Goal: Task Accomplishment & Management: Manage account settings

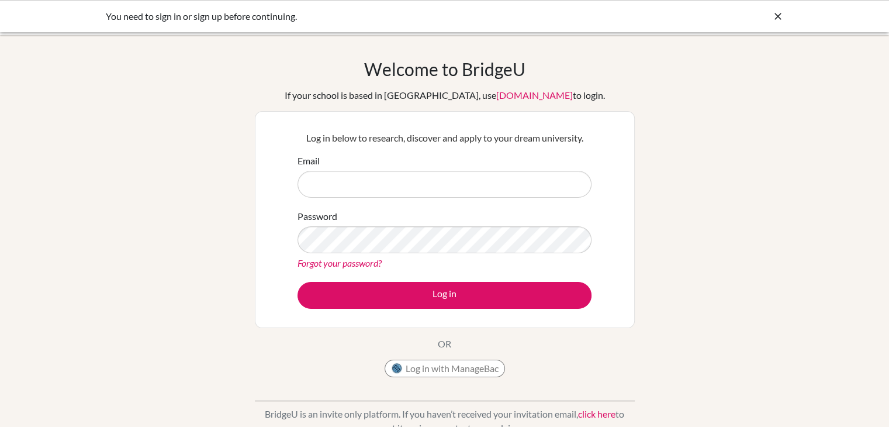
click at [433, 191] on input "Email" at bounding box center [445, 184] width 294 height 27
type input "careerguidance@acaciaschool.org"
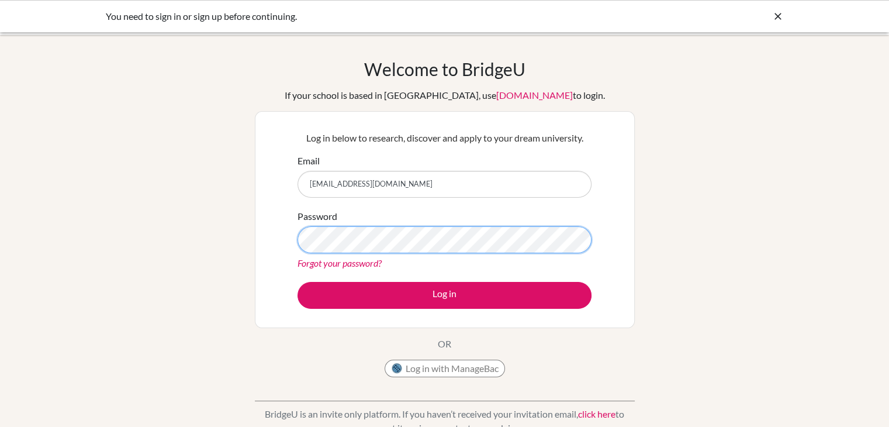
click at [298, 282] on button "Log in" at bounding box center [445, 295] width 294 height 27
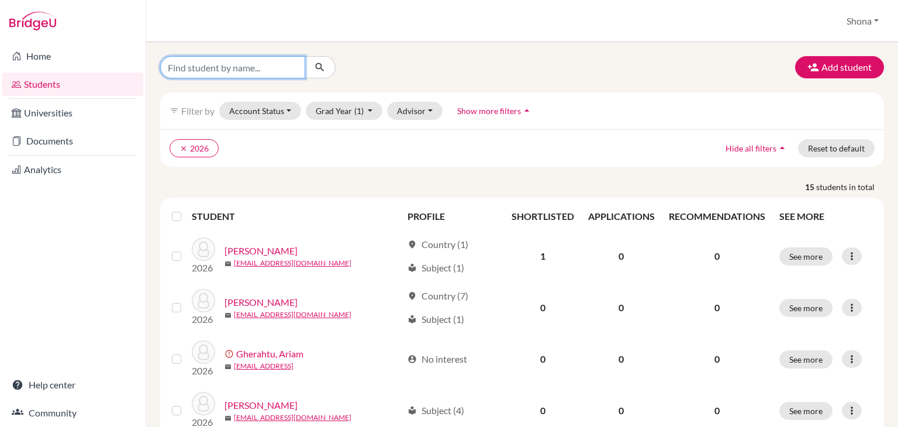
click at [269, 71] on input "Find student by name..." at bounding box center [232, 67] width 145 height 22
type input "rufaro"
click button "submit" at bounding box center [320, 67] width 31 height 22
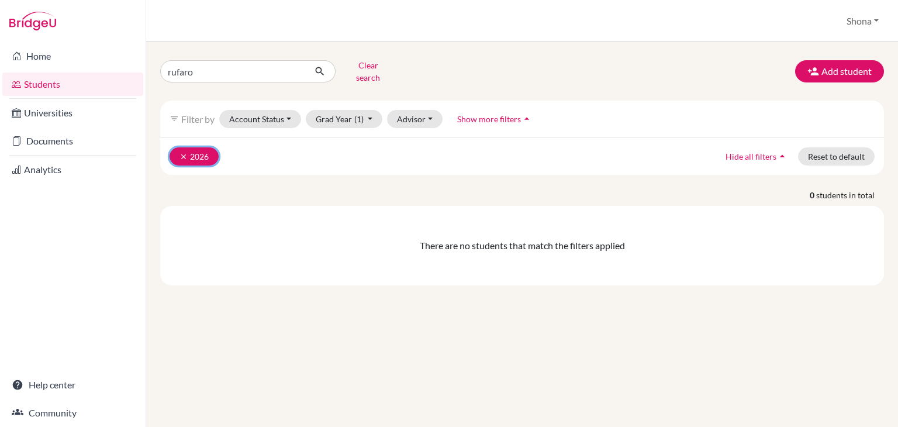
click at [196, 148] on button "clear 2026" at bounding box center [194, 156] width 49 height 18
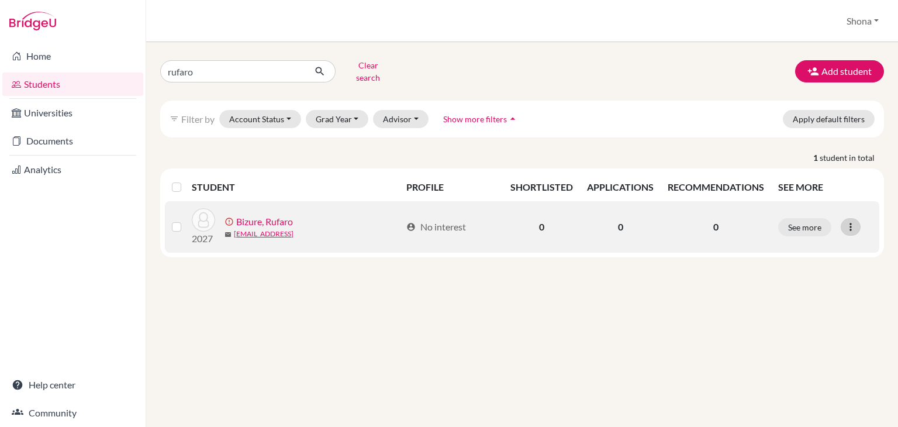
click at [853, 221] on icon at bounding box center [851, 227] width 12 height 12
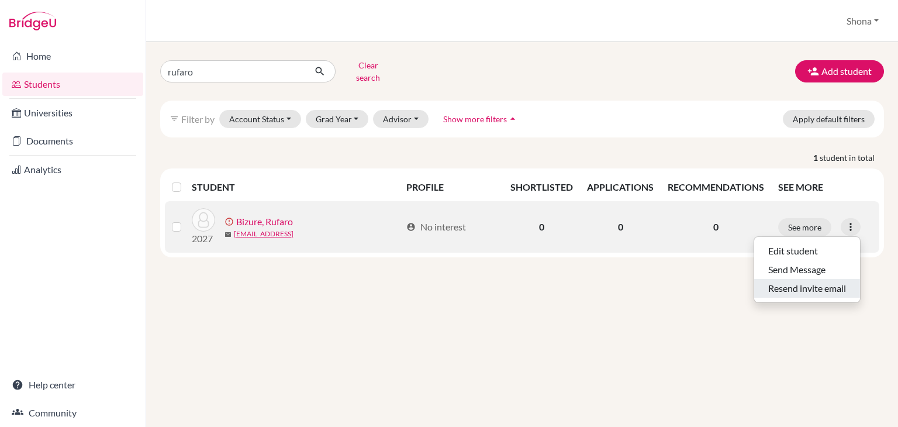
click at [779, 283] on button "Resend invite email" at bounding box center [807, 288] width 106 height 19
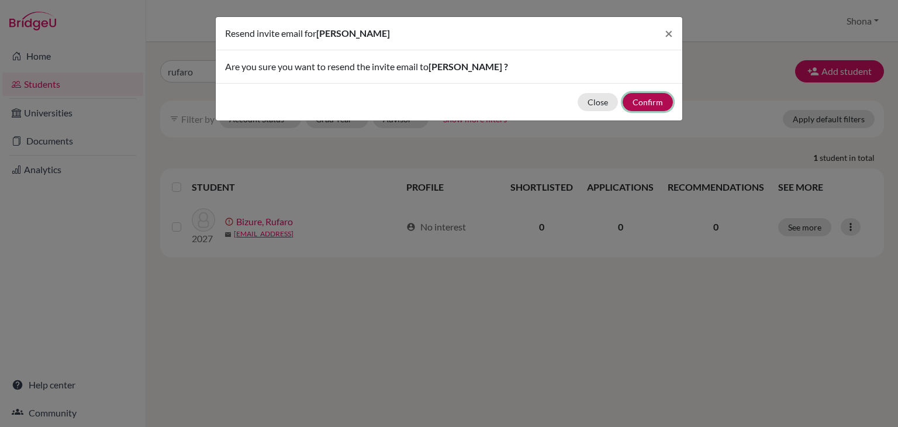
click at [645, 100] on button "Confirm" at bounding box center [648, 102] width 50 height 18
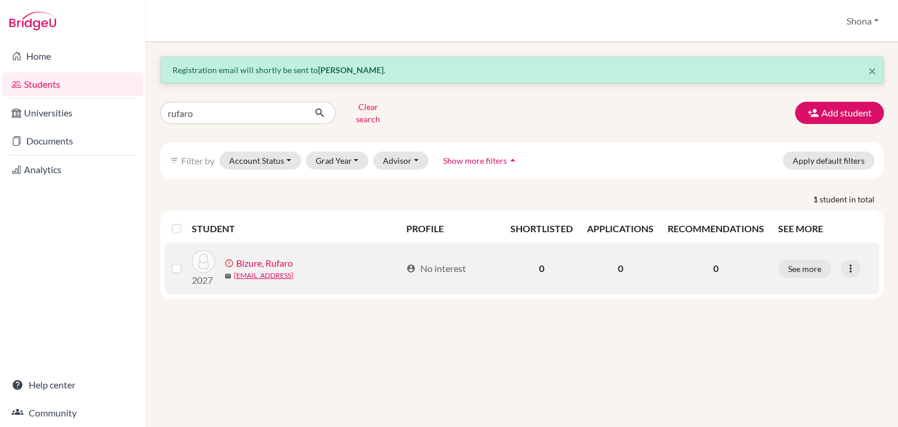
click at [285, 256] on link "Bizure, Rufaro" at bounding box center [264, 263] width 57 height 14
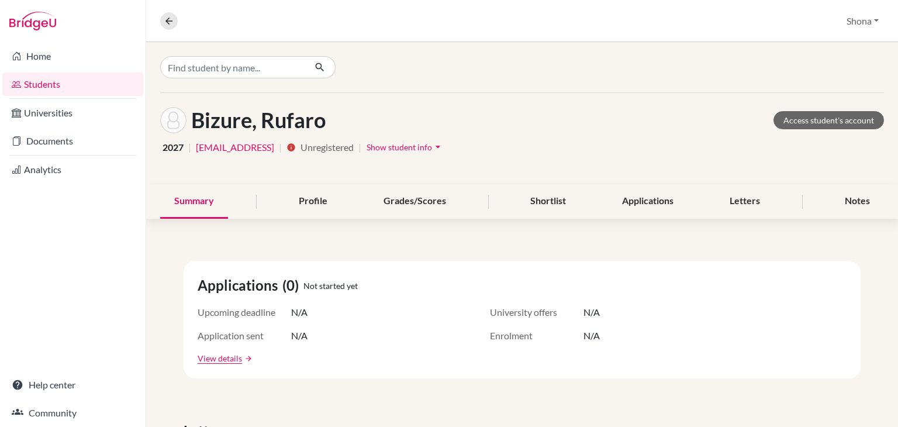
click at [432, 146] on span "Show student info" at bounding box center [399, 147] width 65 height 10
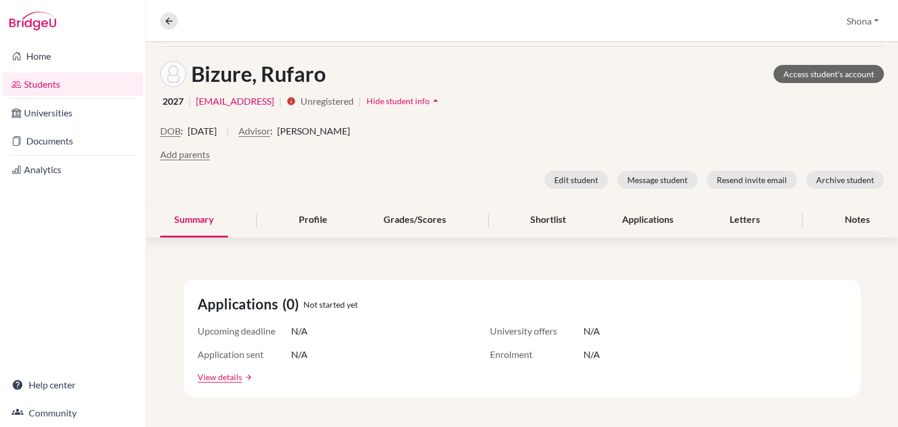
scroll to position [46, 0]
click at [251, 99] on link "[EMAIL_ADDRESS]" at bounding box center [235, 102] width 78 height 14
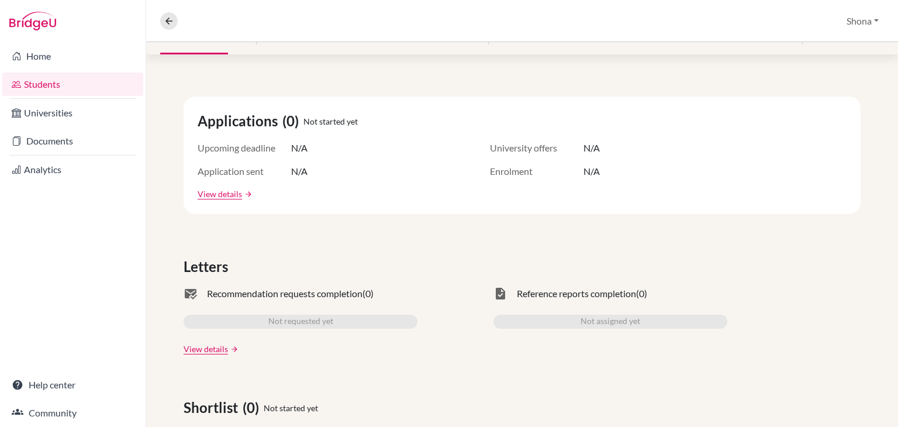
scroll to position [229, 0]
click at [222, 195] on link "View details" at bounding box center [220, 194] width 44 height 12
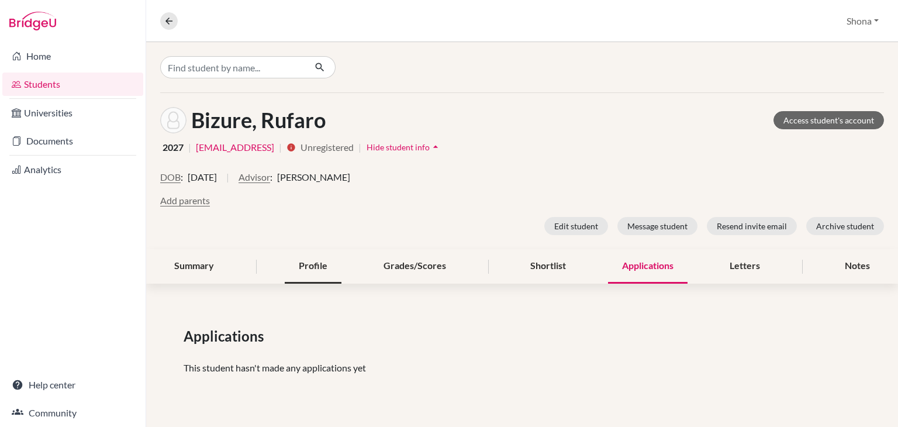
click at [320, 269] on div "Profile" at bounding box center [313, 266] width 57 height 34
click at [194, 274] on div "Summary" at bounding box center [194, 266] width 68 height 34
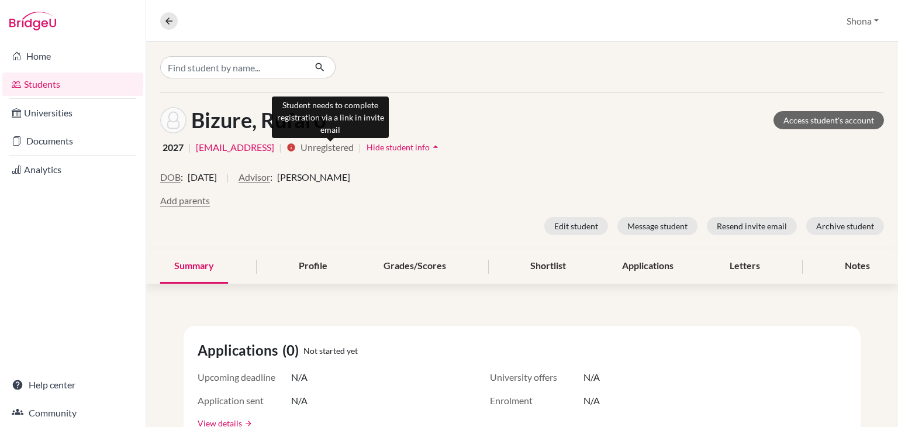
click at [296, 146] on icon "info" at bounding box center [290, 147] width 9 height 9
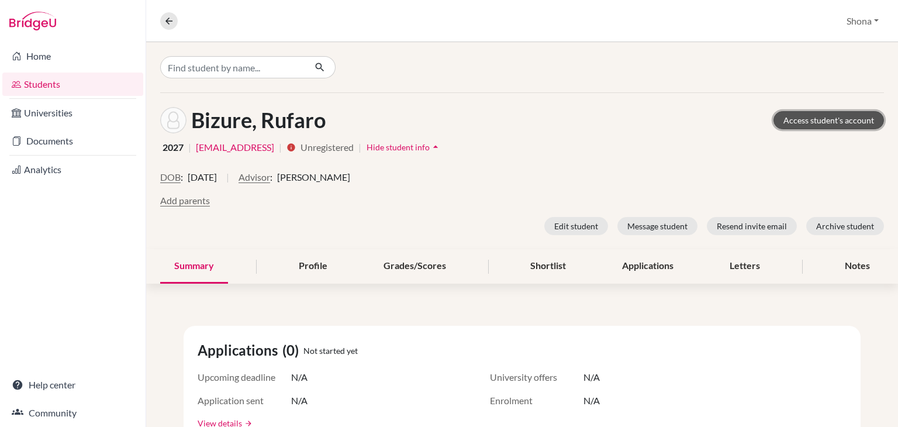
click at [817, 117] on link "Access student's account" at bounding box center [828, 120] width 110 height 18
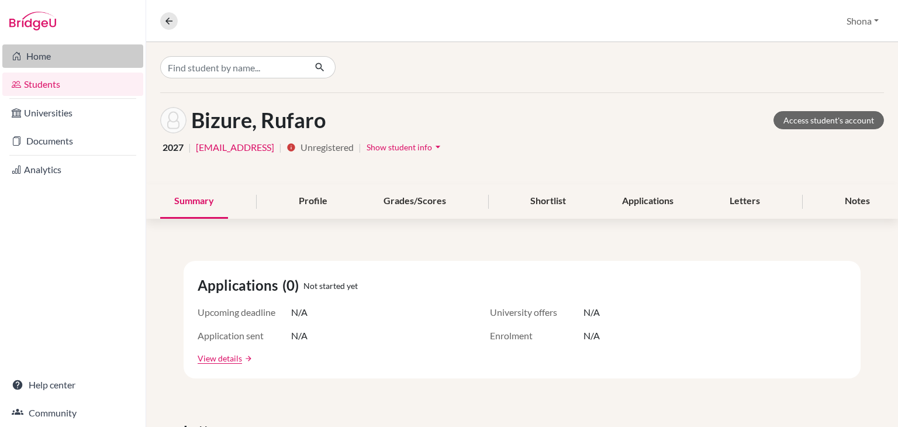
click at [50, 59] on link "Home" at bounding box center [72, 55] width 141 height 23
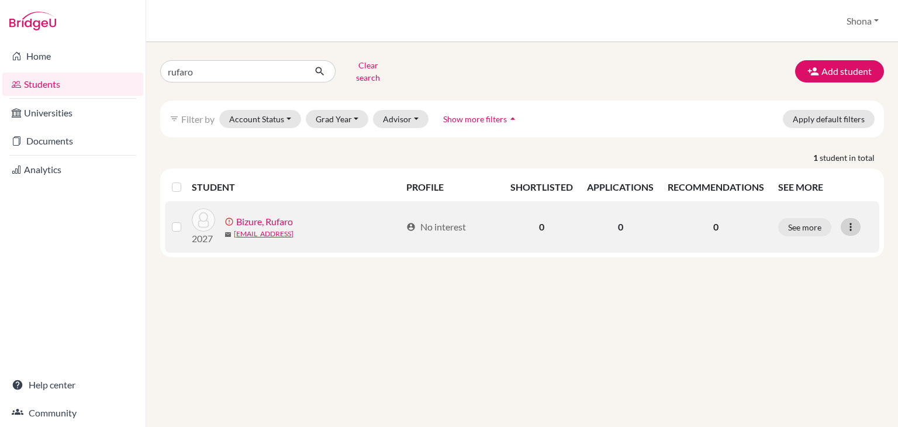
drag, startPoint x: 271, startPoint y: 228, endPoint x: 848, endPoint y: 222, distance: 577.0
click at [848, 222] on icon at bounding box center [851, 227] width 12 height 12
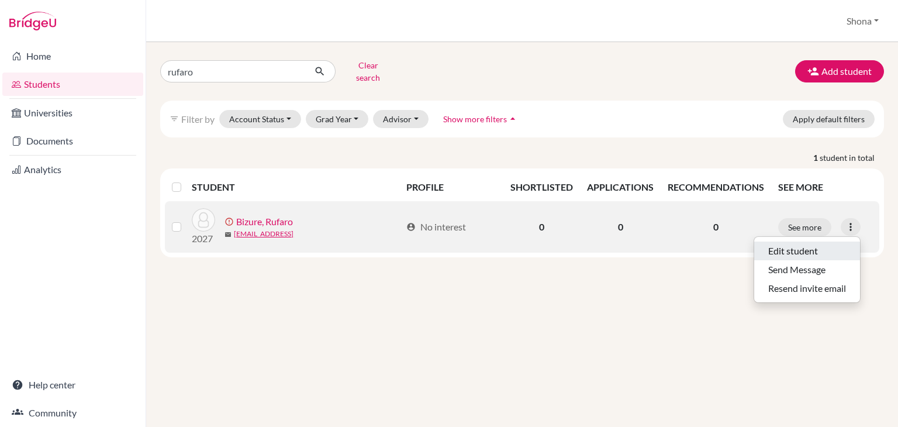
click at [801, 241] on button "Edit student" at bounding box center [807, 250] width 106 height 19
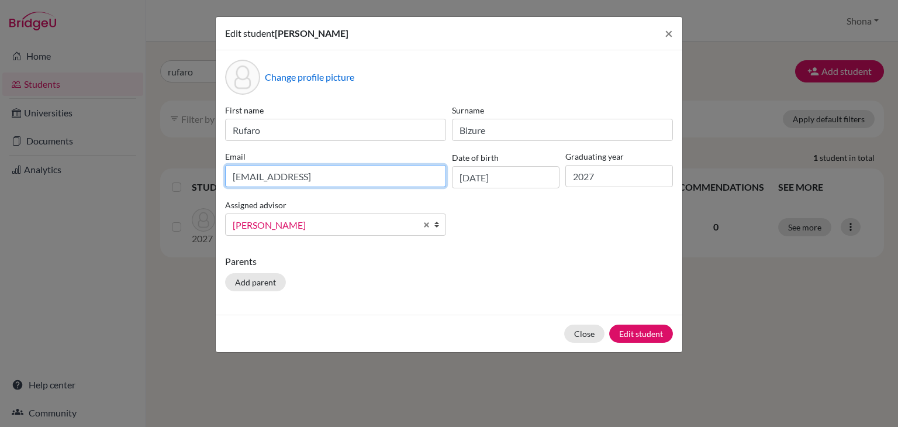
click at [348, 178] on input "[EMAIL_ADDRESS]" at bounding box center [335, 176] width 221 height 22
type input "[EMAIL_ADDRESS][DOMAIN_NAME]"
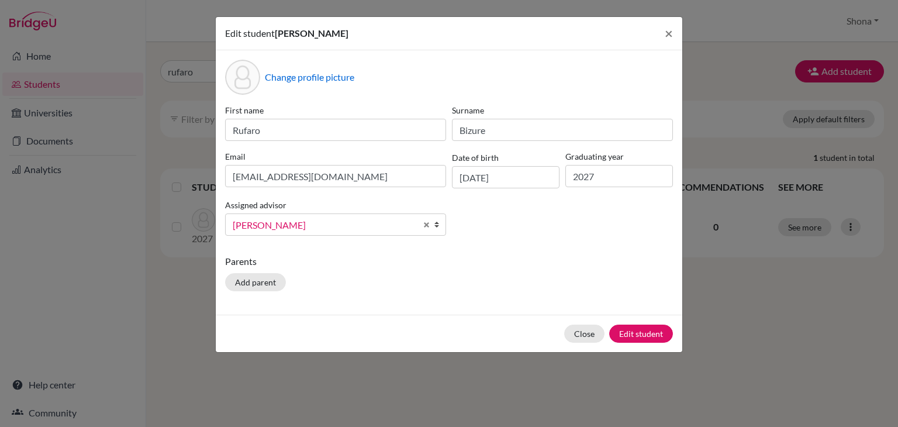
click at [435, 278] on div "Parents Add parent" at bounding box center [449, 275] width 448 height 42
click at [650, 335] on button "Edit student" at bounding box center [641, 333] width 64 height 18
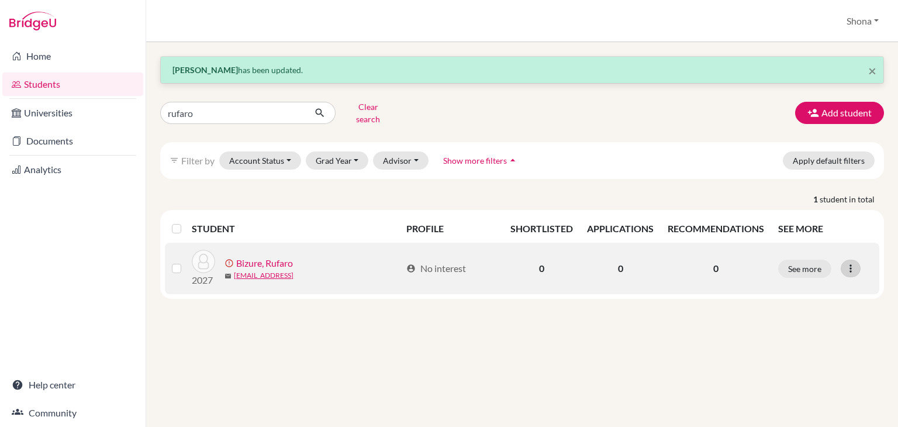
click at [846, 262] on icon at bounding box center [851, 268] width 12 height 12
click at [785, 284] on button "Edit student" at bounding box center [807, 292] width 106 height 19
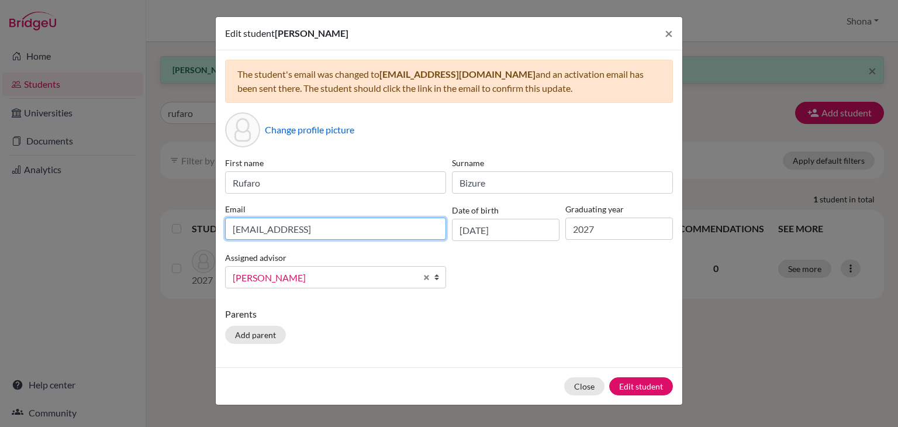
drag, startPoint x: 357, startPoint y: 230, endPoint x: 92, endPoint y: 244, distance: 265.2
click at [92, 244] on div "Edit student [PERSON_NAME] × The student's email was changed to [EMAIL_ADDRESS]…" at bounding box center [449, 213] width 898 height 427
type input "[EMAIL_ADDRESS][DOMAIN_NAME]"
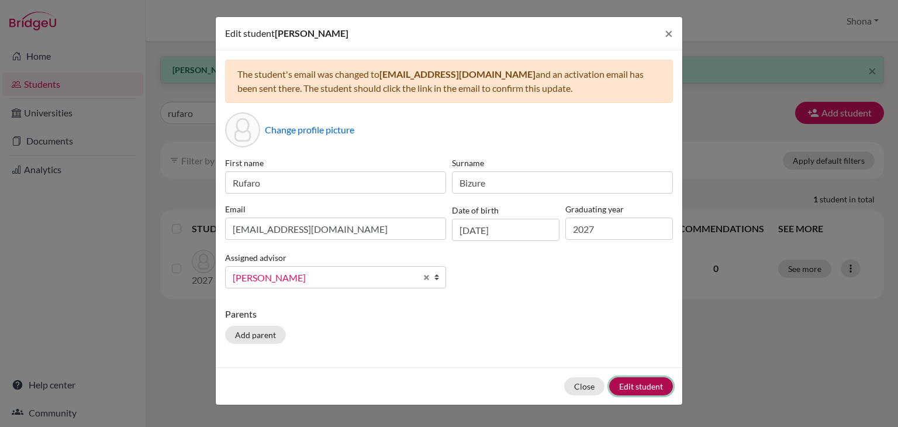
click at [632, 383] on button "Edit student" at bounding box center [641, 386] width 64 height 18
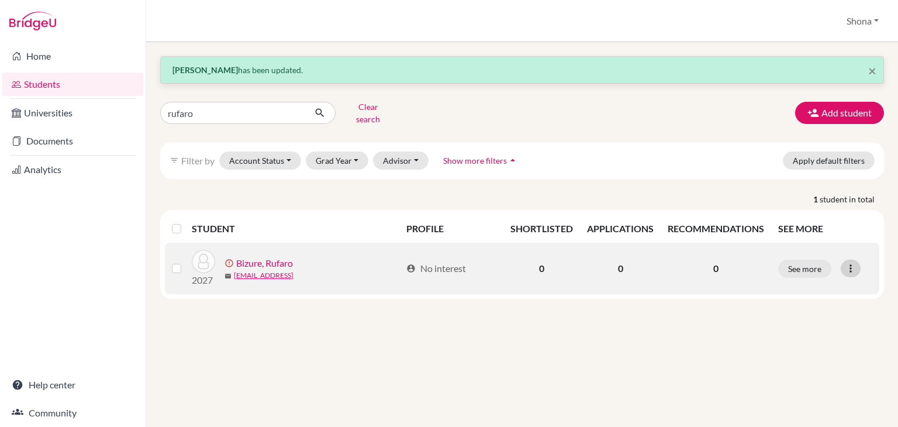
click at [850, 262] on icon at bounding box center [851, 268] width 12 height 12
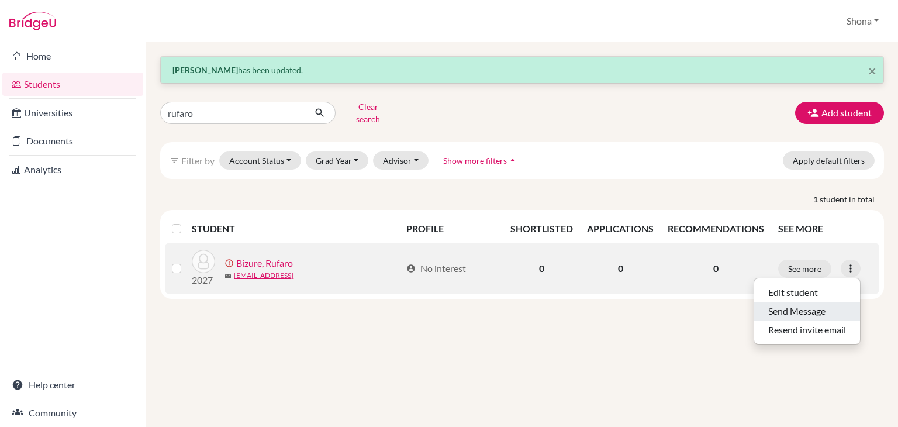
click at [800, 302] on button "Send Message" at bounding box center [807, 311] width 106 height 19
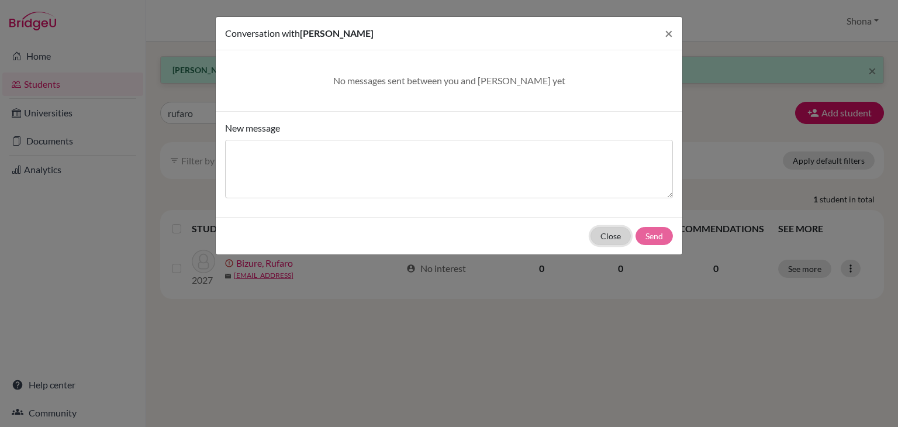
click at [612, 233] on button "Close" at bounding box center [610, 236] width 40 height 18
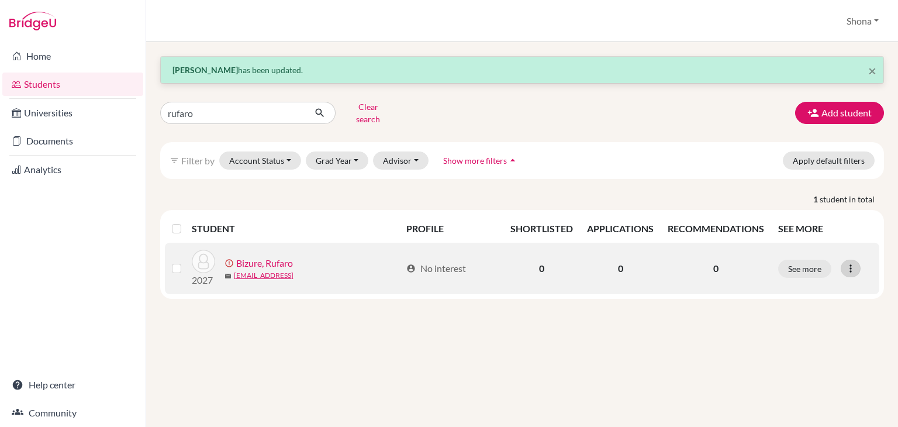
click at [849, 262] on icon at bounding box center [851, 268] width 12 height 12
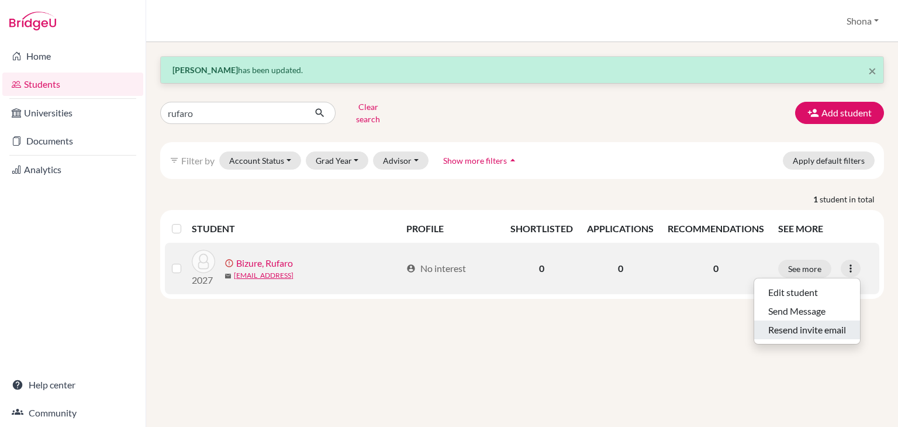
click at [793, 324] on button "Resend invite email" at bounding box center [807, 329] width 106 height 19
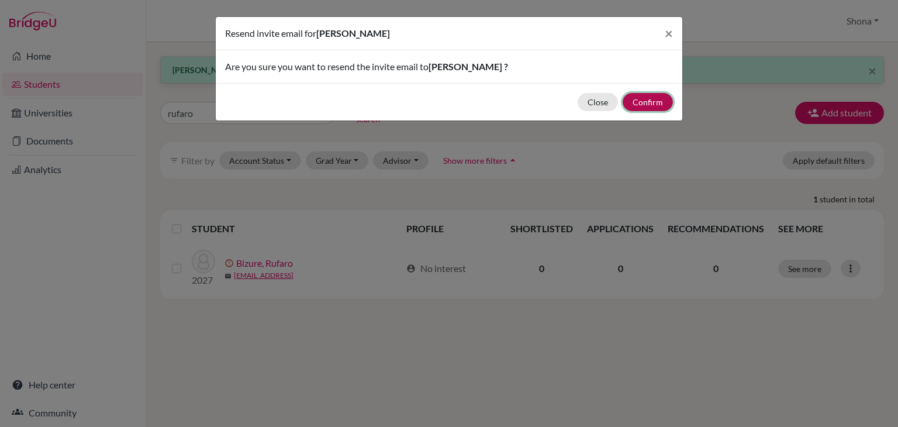
click at [638, 98] on button "Confirm" at bounding box center [648, 102] width 50 height 18
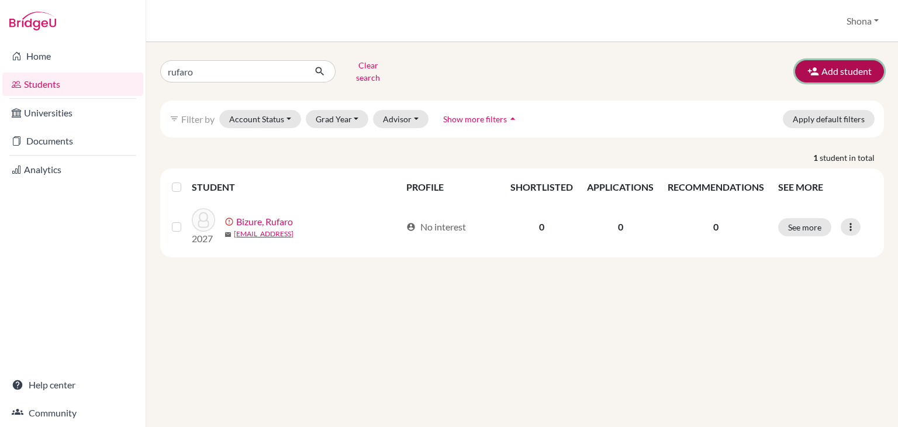
click at [829, 65] on button "Add student" at bounding box center [839, 71] width 89 height 22
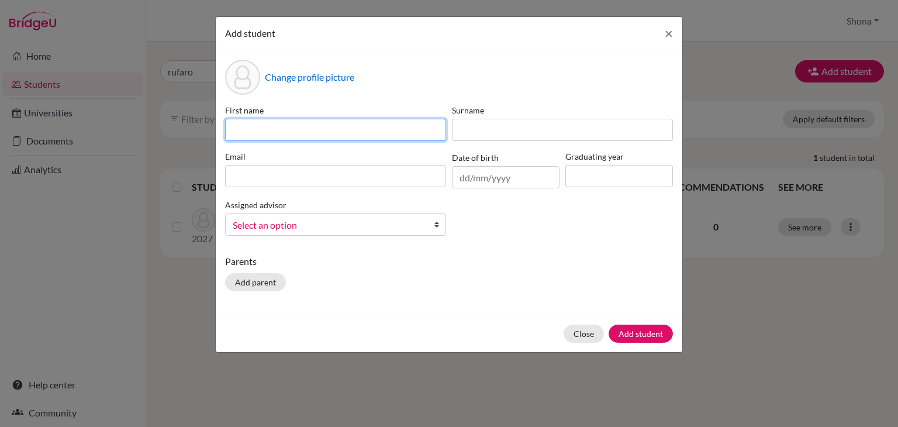
click at [412, 133] on input at bounding box center [335, 130] width 221 height 22
type input "Rufaro"
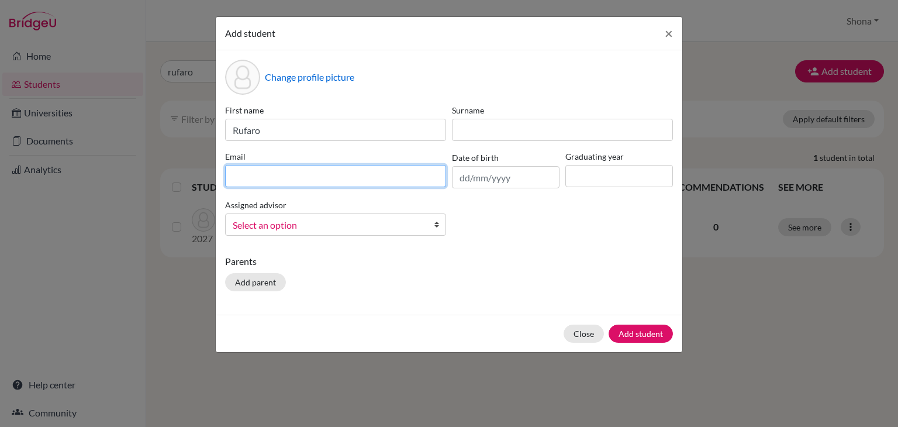
click at [327, 178] on input at bounding box center [335, 176] width 221 height 22
type input "[EMAIL_ADDRESS][DOMAIN_NAME]"
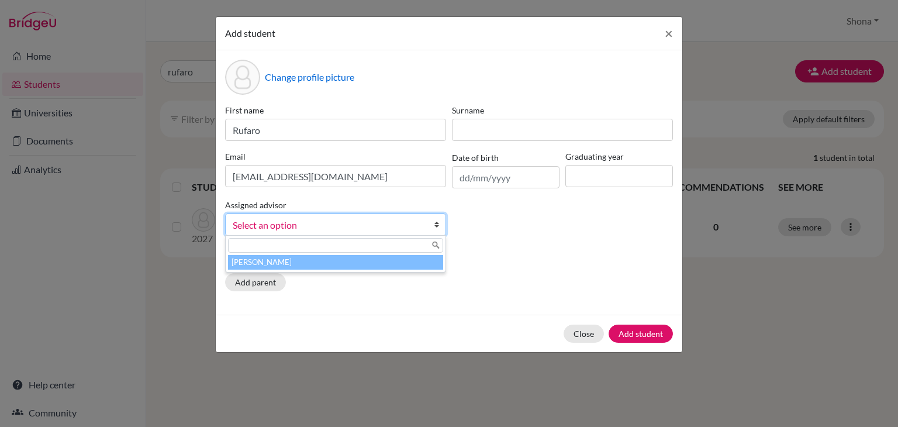
click at [399, 224] on span "Select an option" at bounding box center [328, 224] width 191 height 15
click at [375, 264] on li "[PERSON_NAME]" at bounding box center [335, 262] width 215 height 15
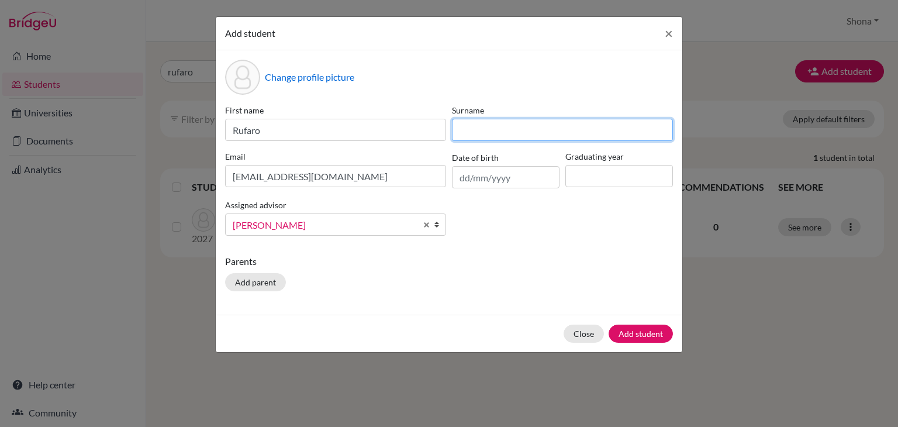
click at [503, 133] on input at bounding box center [562, 130] width 221 height 22
type input "Bizure"
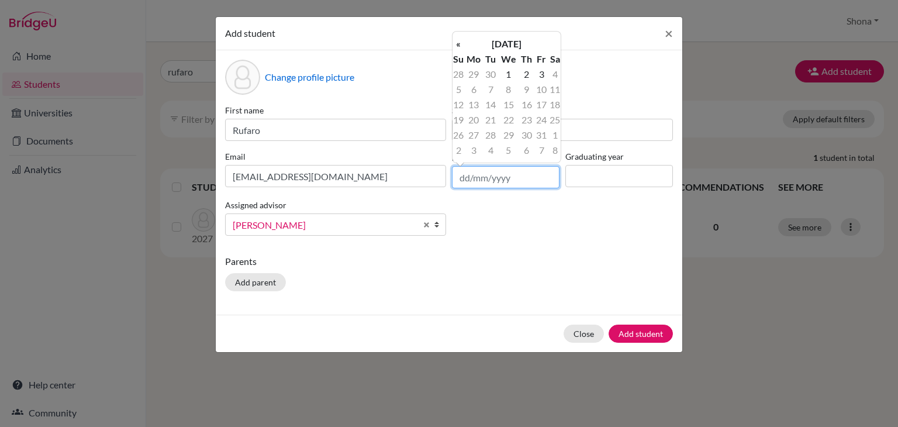
click at [480, 182] on input "text" at bounding box center [506, 177] width 108 height 22
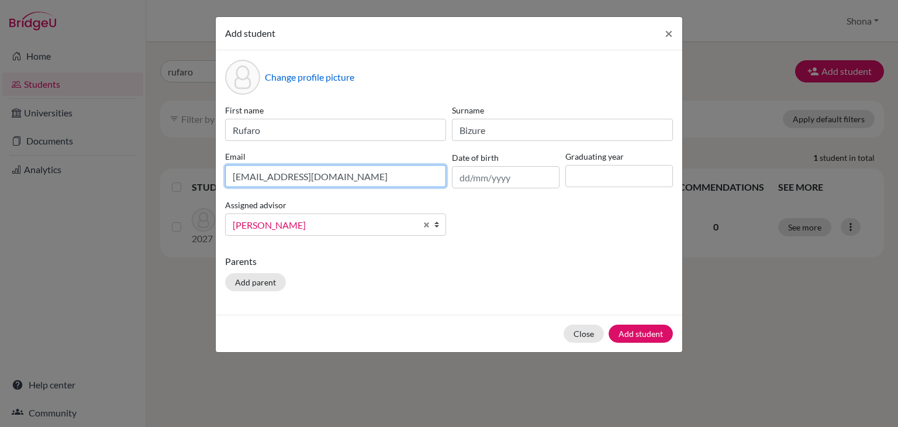
click at [266, 177] on input "bizure@acaciaschool.org" at bounding box center [335, 176] width 221 height 22
click at [258, 177] on input "bizure@acaciaschool.org" at bounding box center [335, 176] width 221 height 22
type input "bizure27@acaciaschool.org"
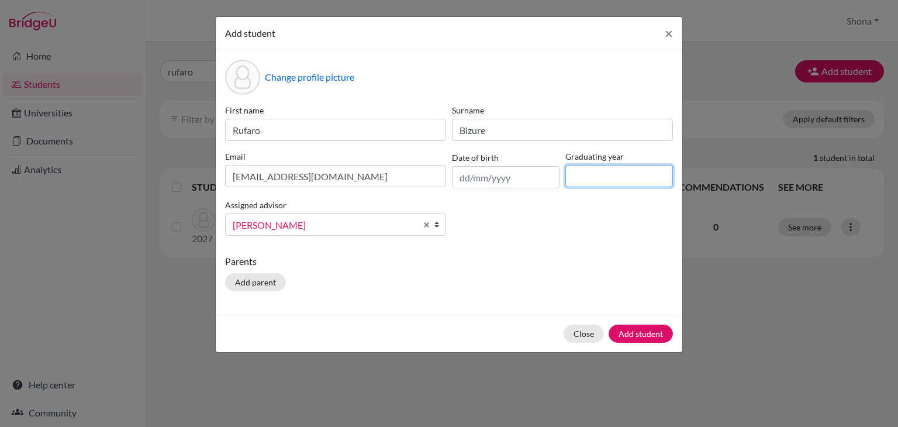
click at [624, 167] on input at bounding box center [619, 176] width 108 height 22
type input "2027"
click at [500, 179] on input "text" at bounding box center [506, 177] width 108 height 22
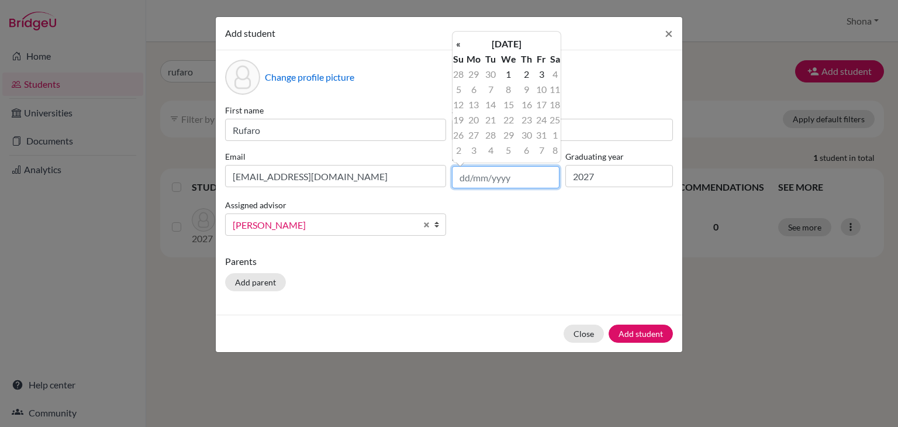
type input "26/01/2009"
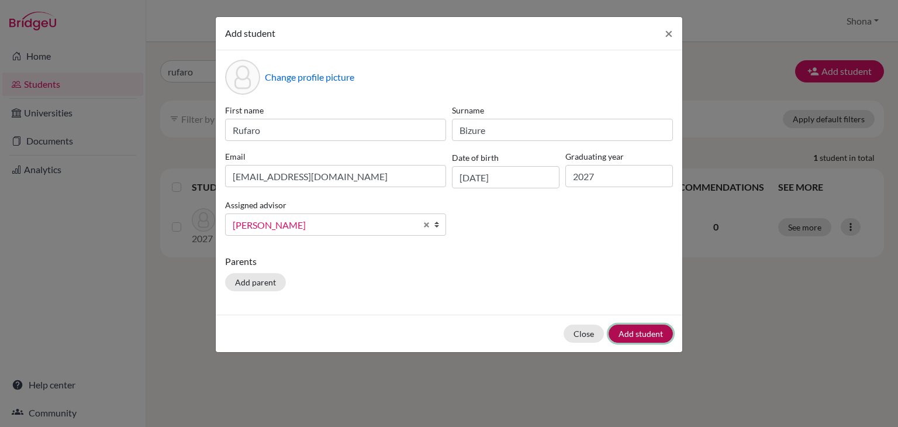
click at [623, 330] on button "Add student" at bounding box center [641, 333] width 64 height 18
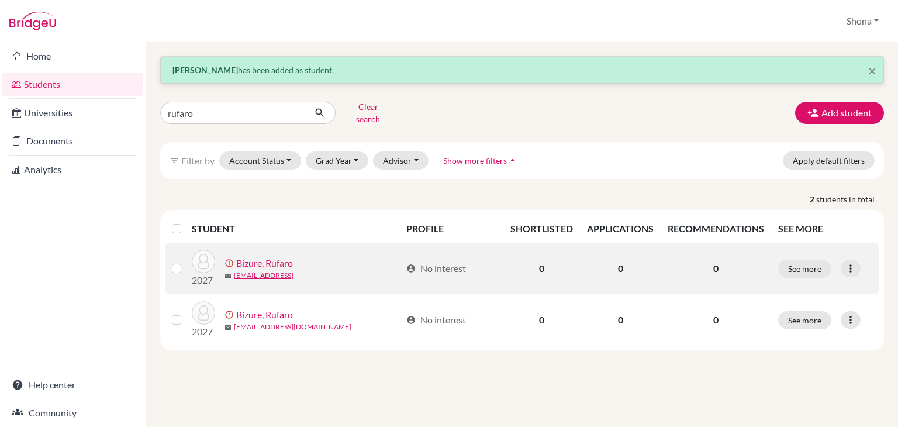
click at [186, 261] on label at bounding box center [186, 261] width 0 height 0
click at [0, 0] on input "checkbox" at bounding box center [0, 0] width 0 height 0
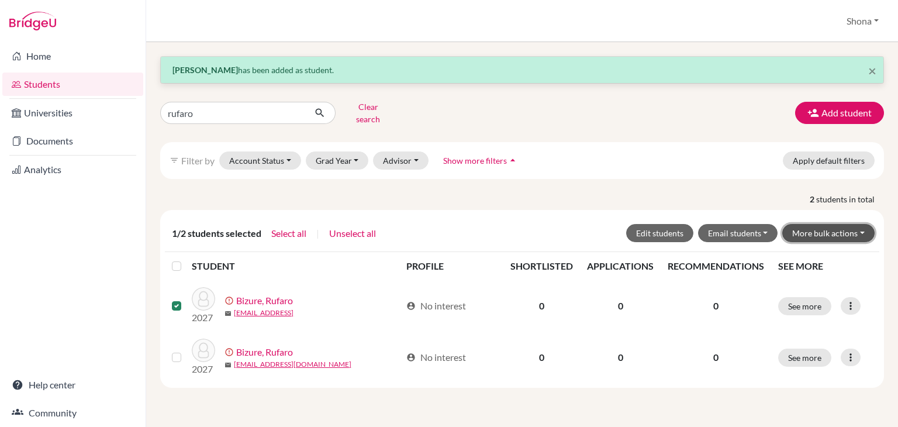
click at [828, 224] on button "More bulk actions" at bounding box center [828, 233] width 92 height 18
click at [819, 286] on button "Resend invite email" at bounding box center [821, 295] width 106 height 19
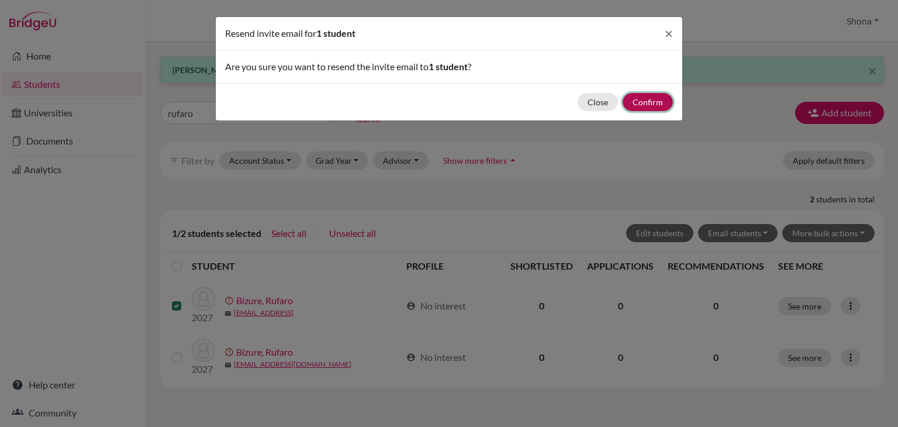
click at [641, 102] on button "Confirm" at bounding box center [648, 102] width 50 height 18
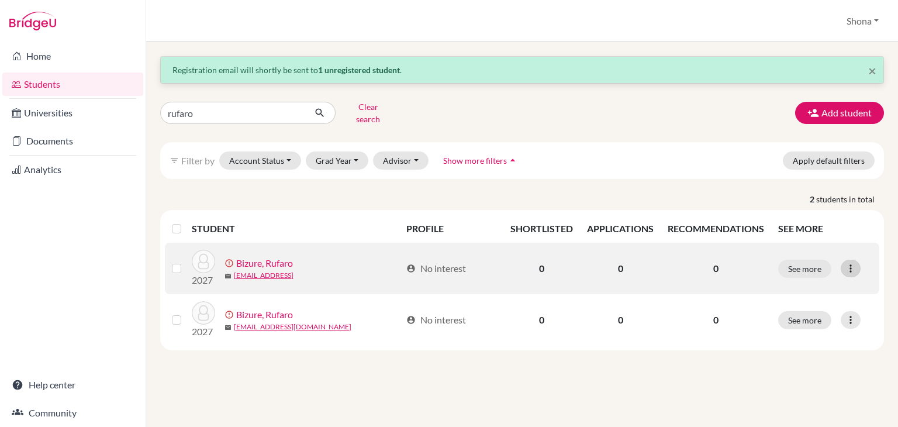
click at [851, 262] on icon at bounding box center [851, 268] width 12 height 12
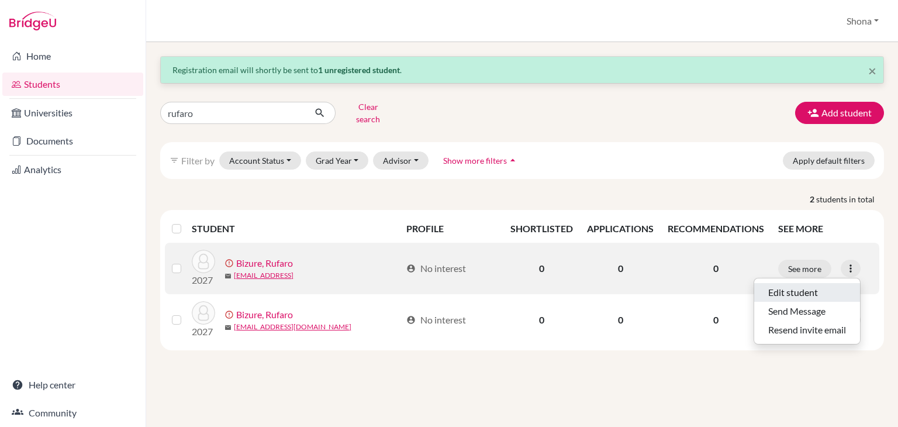
click at [785, 285] on button "Edit student" at bounding box center [807, 292] width 106 height 19
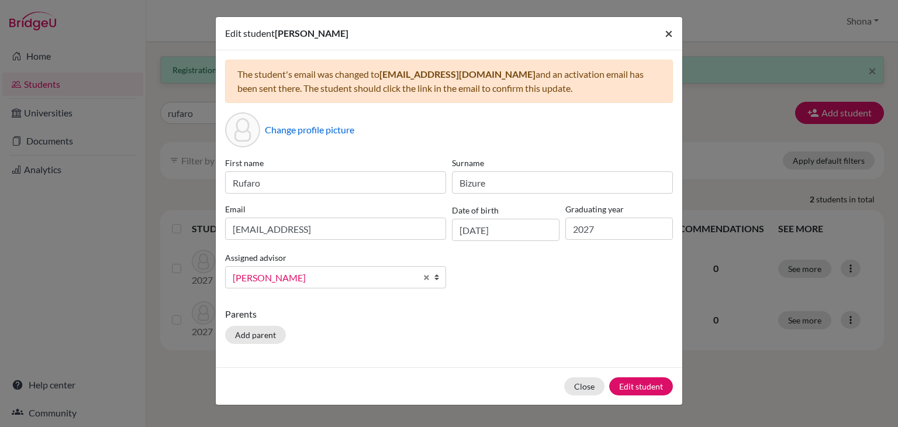
click at [666, 33] on span "×" at bounding box center [669, 33] width 8 height 17
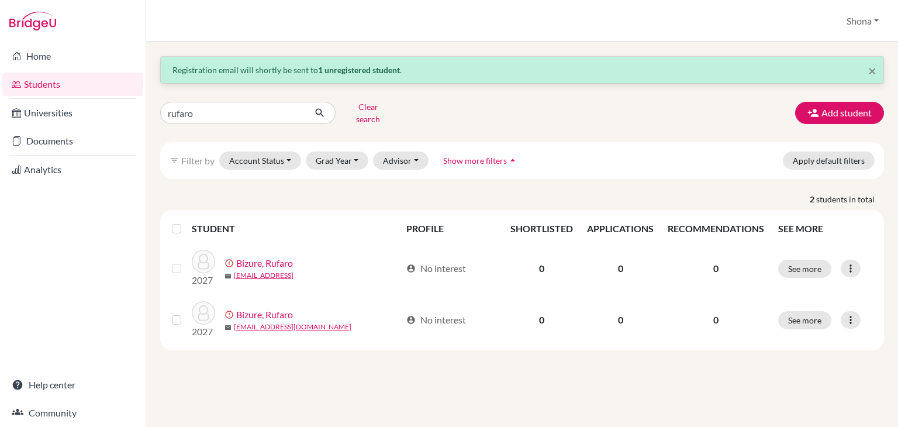
click at [67, 90] on link "Students" at bounding box center [72, 83] width 141 height 23
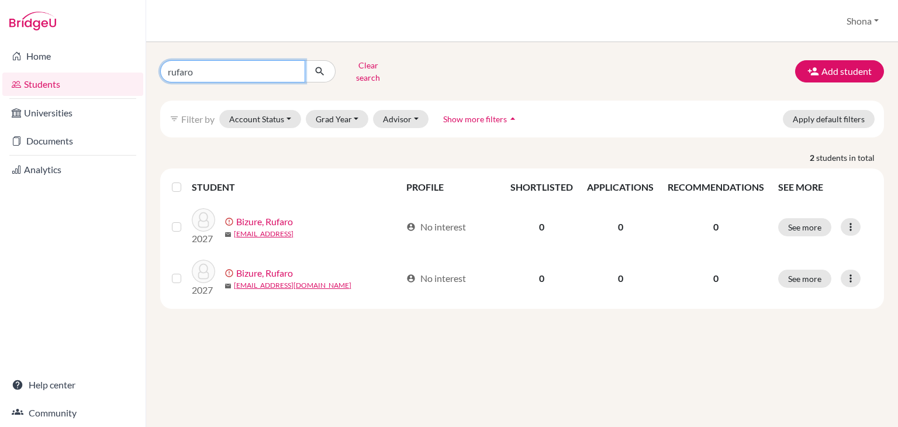
click at [289, 66] on input "rufaro" at bounding box center [232, 71] width 145 height 22
type input "r"
type input "karol"
click button "submit" at bounding box center [320, 71] width 31 height 22
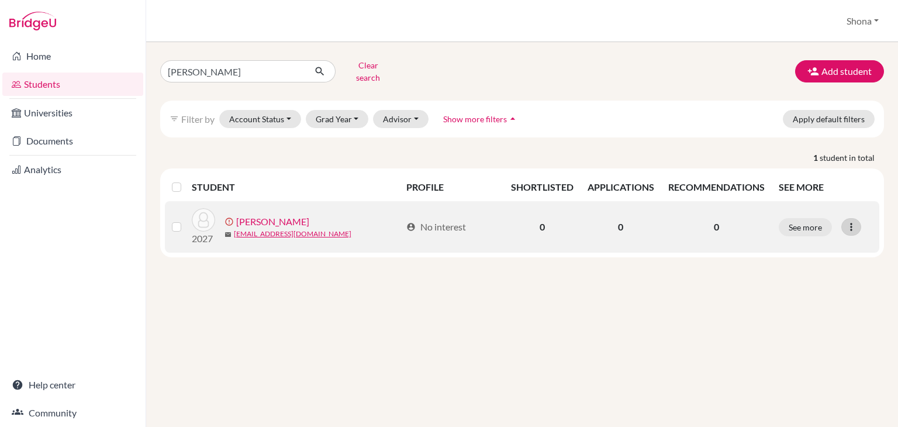
click at [854, 221] on icon at bounding box center [851, 227] width 12 height 12
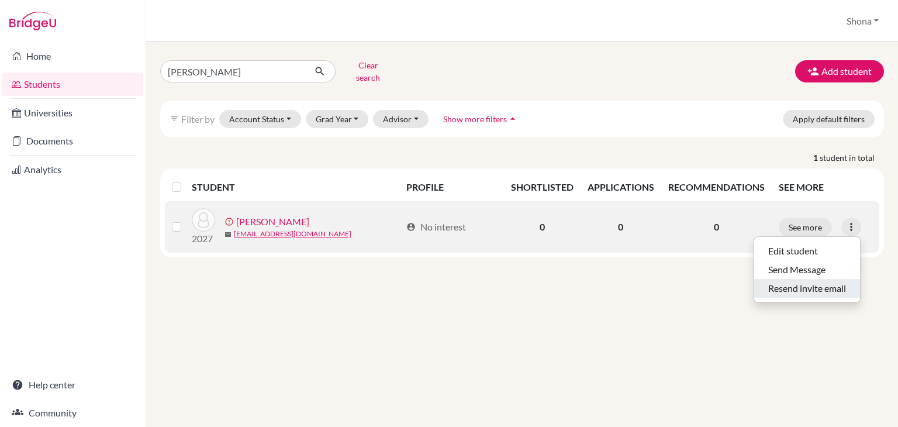
click at [797, 279] on button "Resend invite email" at bounding box center [807, 288] width 106 height 19
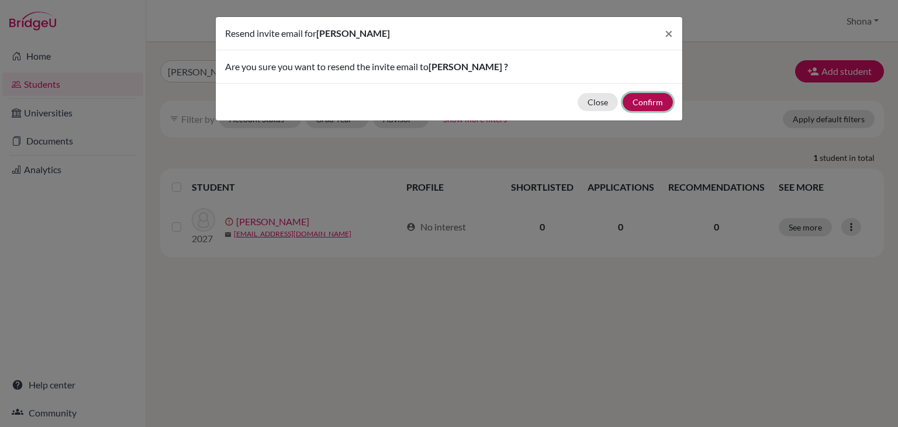
click at [646, 99] on button "Confirm" at bounding box center [648, 102] width 50 height 18
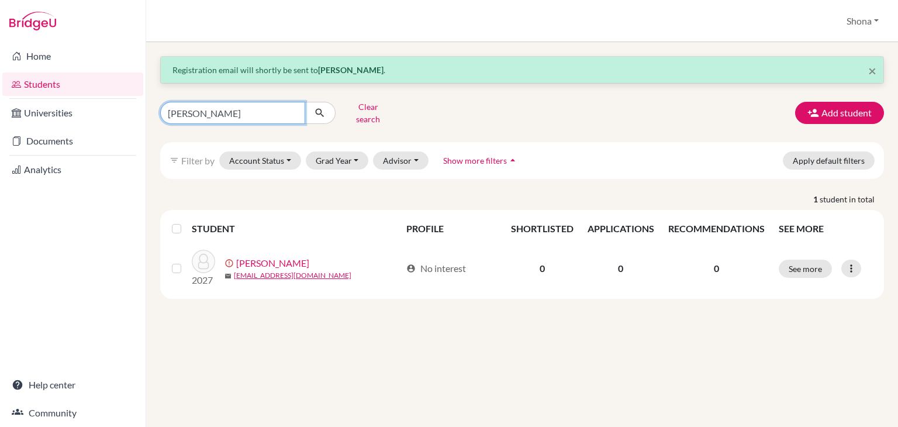
drag, startPoint x: 215, startPoint y: 106, endPoint x: 146, endPoint y: 103, distance: 69.0
click at [146, 103] on div "× Registration email will shortly be sent to Karol Sukaria . karol Clear search…" at bounding box center [522, 234] width 752 height 385
type input "Anaelle"
click button "submit" at bounding box center [320, 113] width 31 height 22
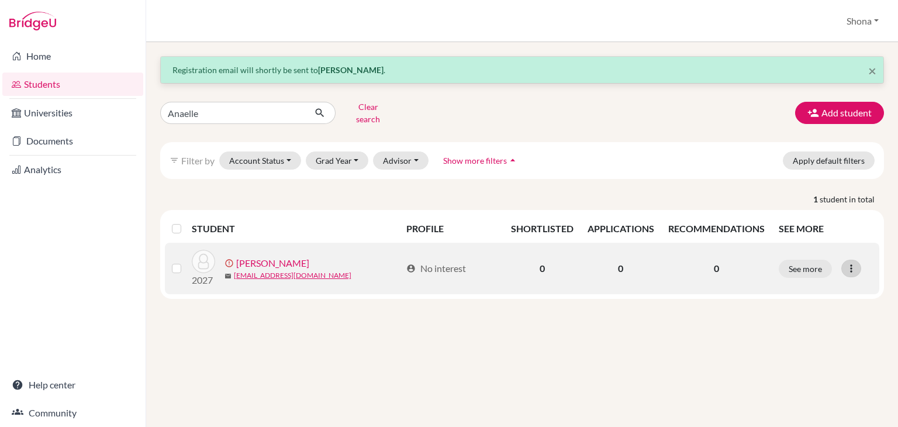
click at [849, 262] on icon at bounding box center [851, 268] width 12 height 12
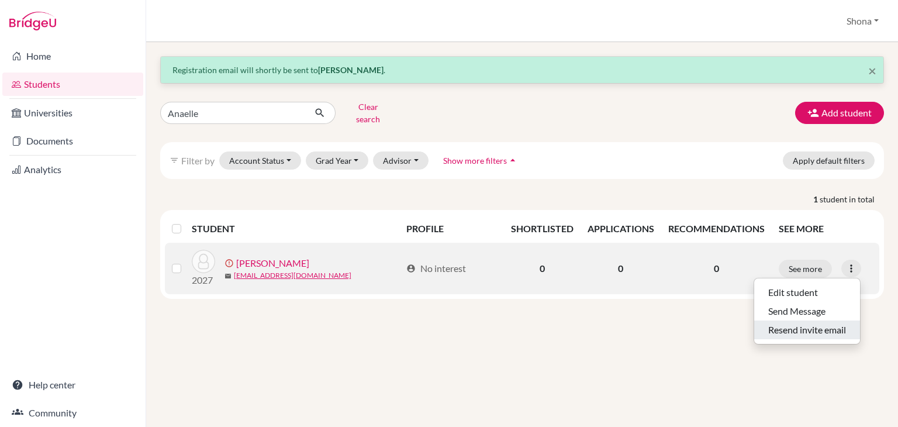
click at [807, 320] on button "Resend invite email" at bounding box center [807, 329] width 106 height 19
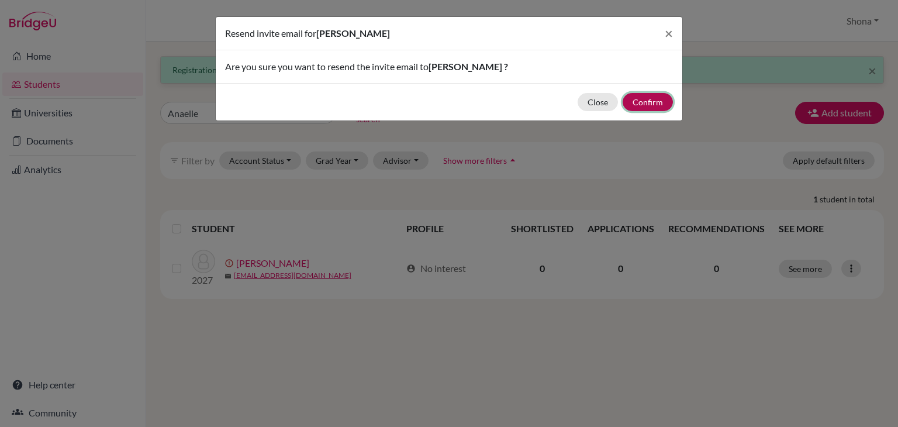
click at [639, 101] on button "Confirm" at bounding box center [648, 102] width 50 height 18
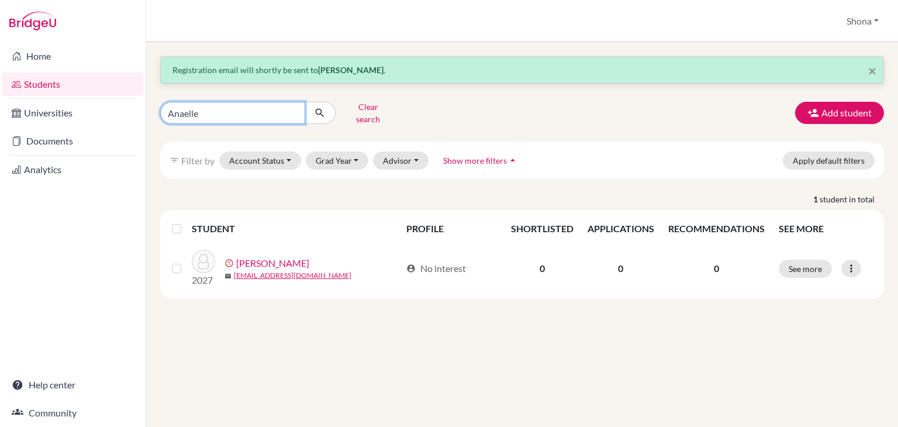
click at [292, 109] on input "Anaelle" at bounding box center [232, 113] width 145 height 22
type input "Timothy"
click button "submit" at bounding box center [320, 113] width 31 height 22
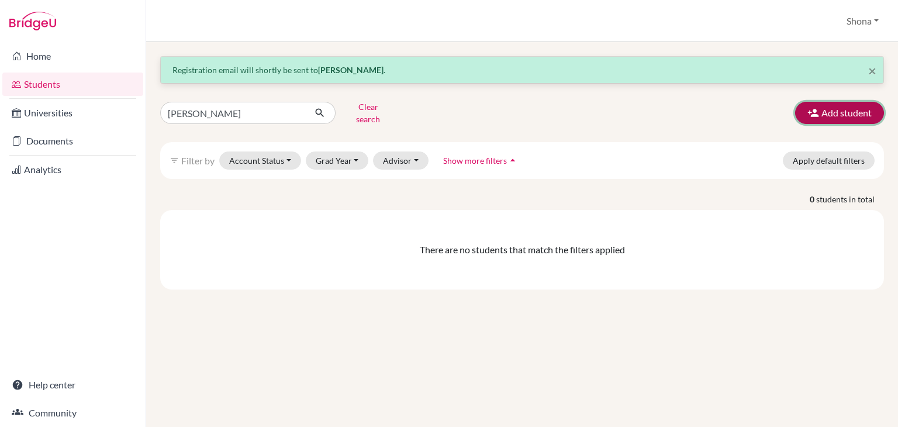
click at [847, 112] on button "Add student" at bounding box center [839, 113] width 89 height 22
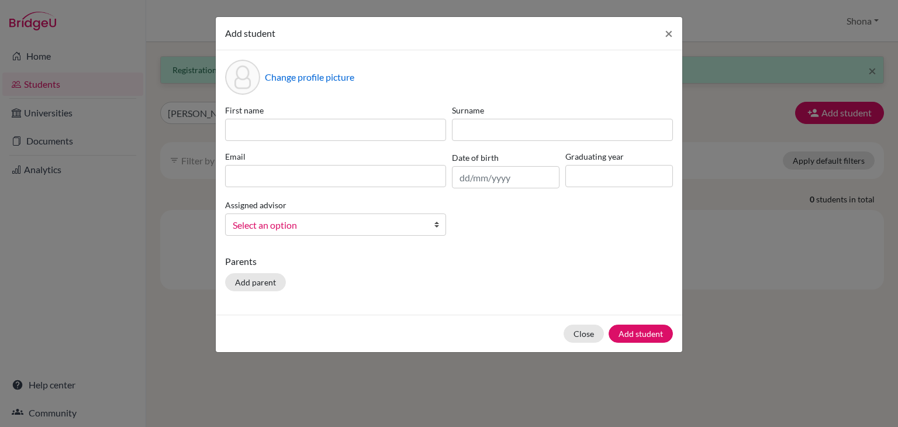
click at [773, 361] on div "Add student × Change profile picture First name Surname Email Date of birth Gra…" at bounding box center [449, 213] width 898 height 427
click at [578, 333] on button "Close" at bounding box center [583, 333] width 40 height 18
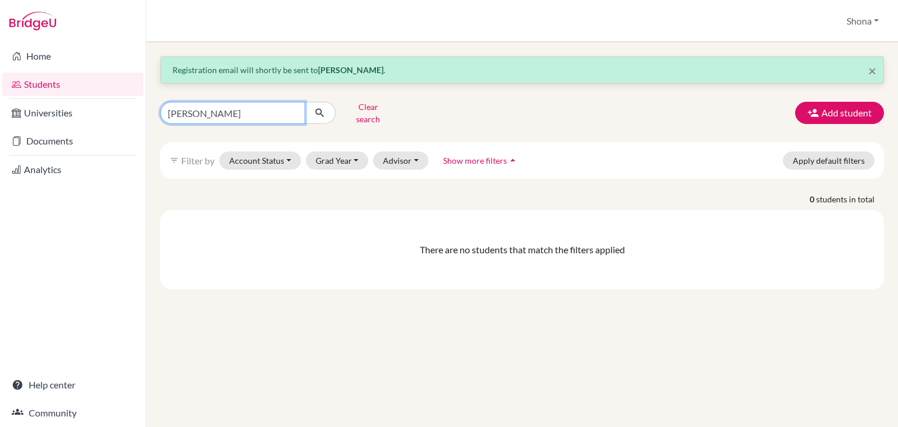
click at [215, 103] on input "Timothy" at bounding box center [232, 113] width 145 height 22
type input "Timothy"
click button "submit" at bounding box center [320, 113] width 31 height 22
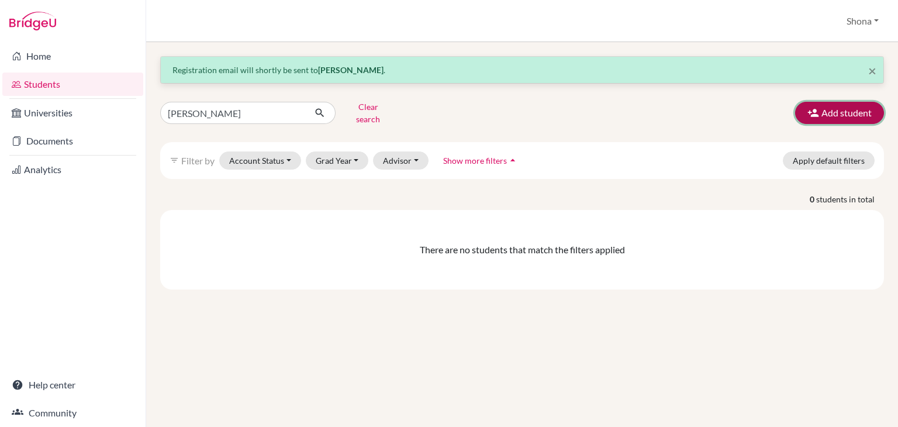
click at [829, 110] on button "Add student" at bounding box center [839, 113] width 89 height 22
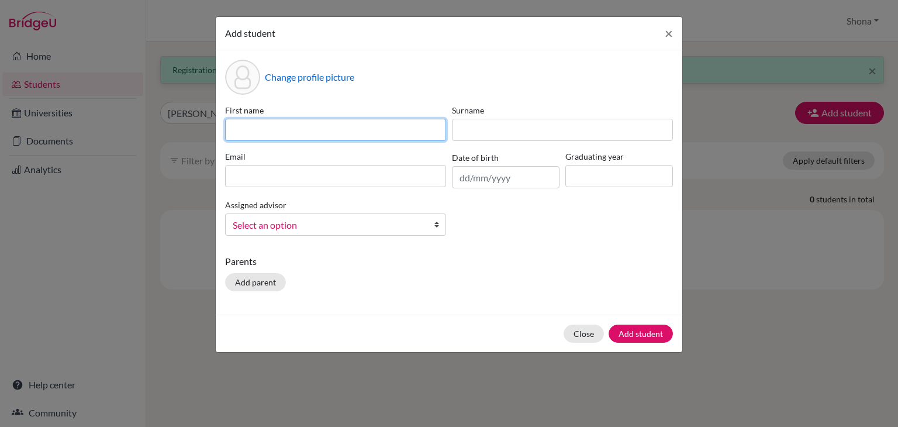
click at [280, 127] on input at bounding box center [335, 130] width 221 height 22
click at [246, 130] on input at bounding box center [335, 130] width 221 height 22
type input "Timothy"
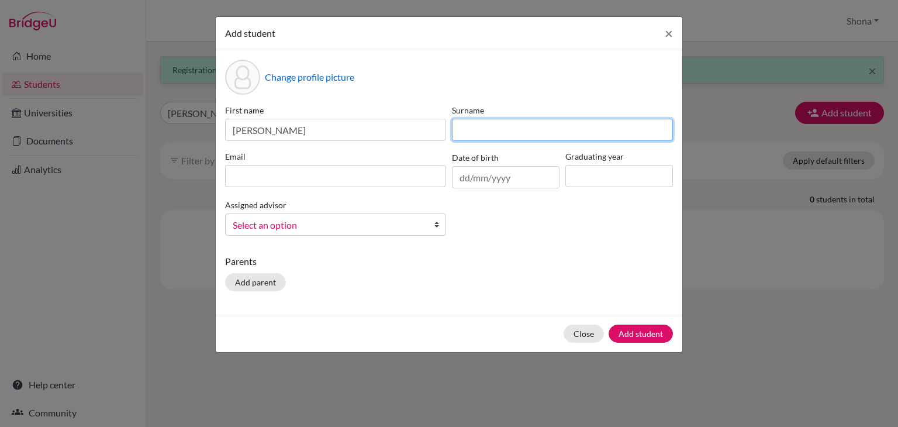
click at [494, 136] on input at bounding box center [562, 130] width 221 height 22
drag, startPoint x: 494, startPoint y: 136, endPoint x: 268, endPoint y: 177, distance: 229.3
click at [268, 177] on div "First name Timothy Surname Opolot Email Date of birth Graduating year Assigned …" at bounding box center [449, 174] width 454 height 141
type input "Opolot"
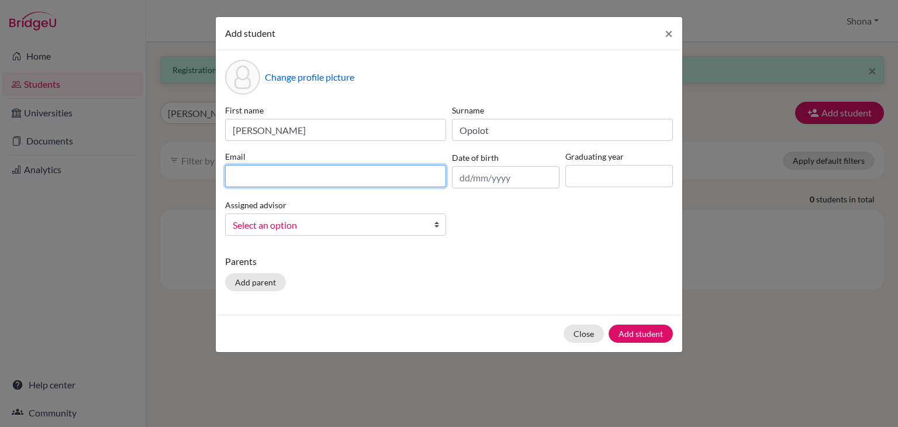
click at [307, 178] on input at bounding box center [335, 176] width 221 height 22
type input "opolot27@acaciaschool.org"
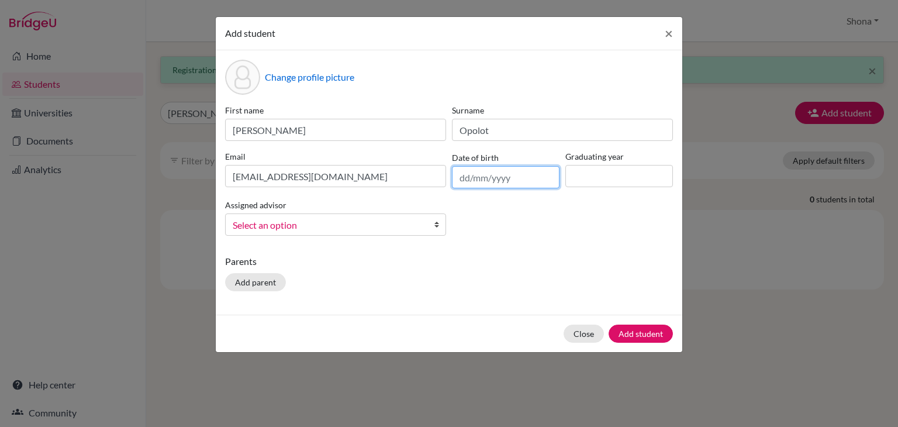
click at [484, 181] on input "text" at bounding box center [506, 177] width 108 height 22
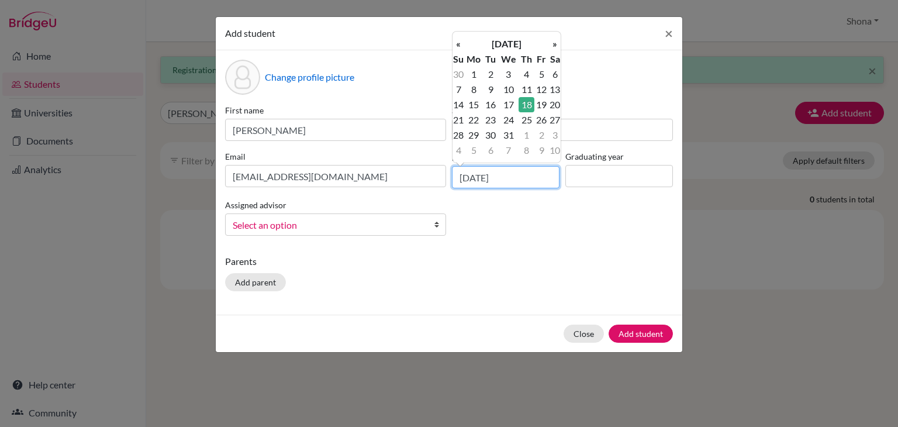
type input "18/10/2007"
click at [603, 172] on input at bounding box center [619, 176] width 108 height 22
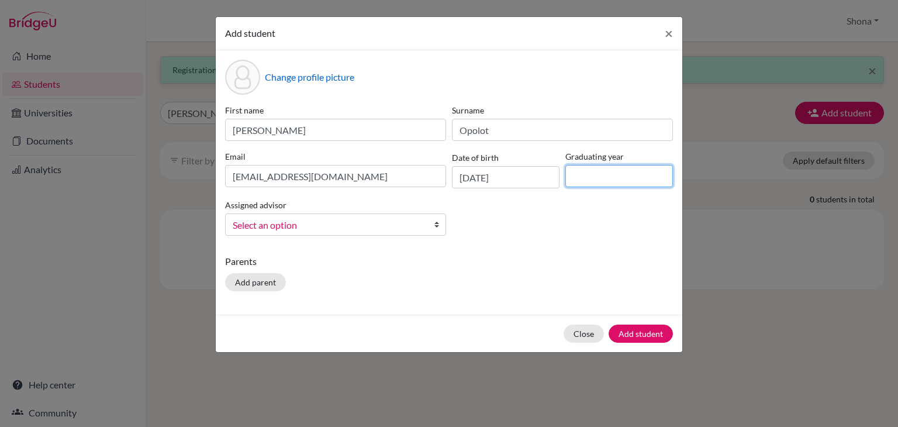
type input "2027"
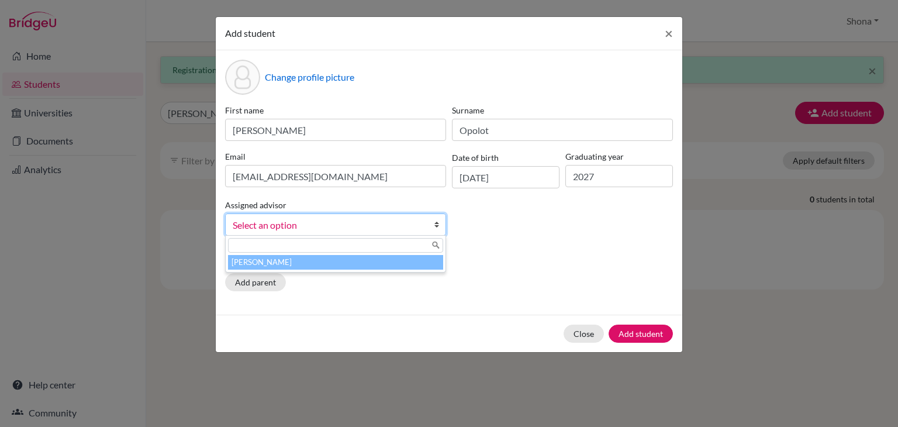
click at [383, 227] on span "Select an option" at bounding box center [328, 224] width 191 height 15
click at [365, 266] on li "[PERSON_NAME]" at bounding box center [335, 262] width 215 height 15
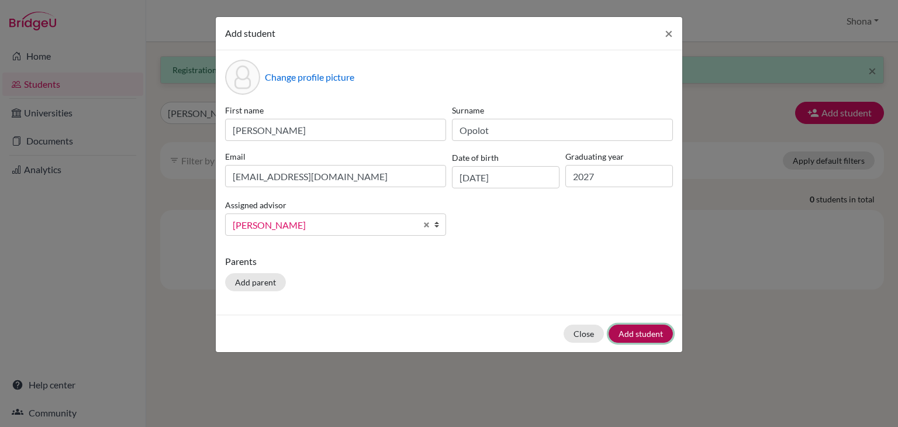
click at [636, 329] on button "Add student" at bounding box center [641, 333] width 64 height 18
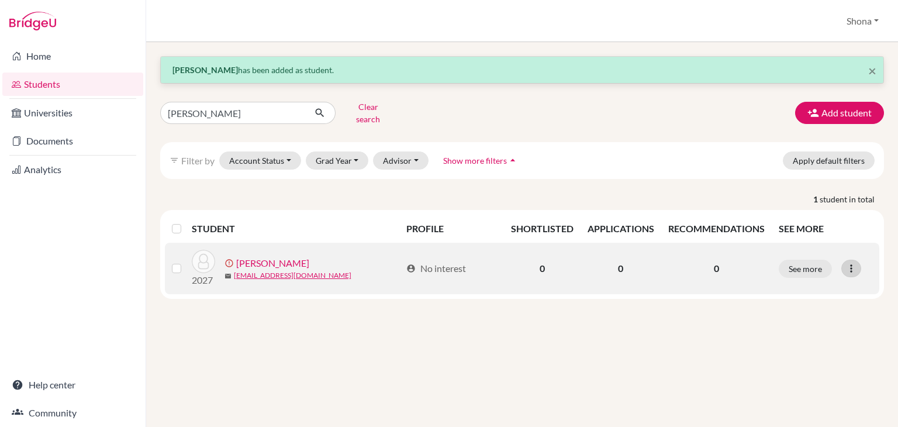
click at [847, 262] on icon at bounding box center [851, 268] width 12 height 12
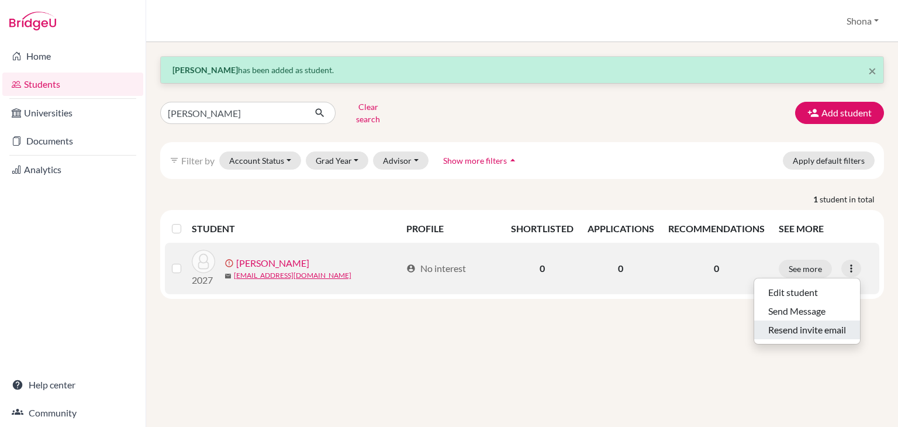
click at [772, 320] on button "Resend invite email" at bounding box center [807, 329] width 106 height 19
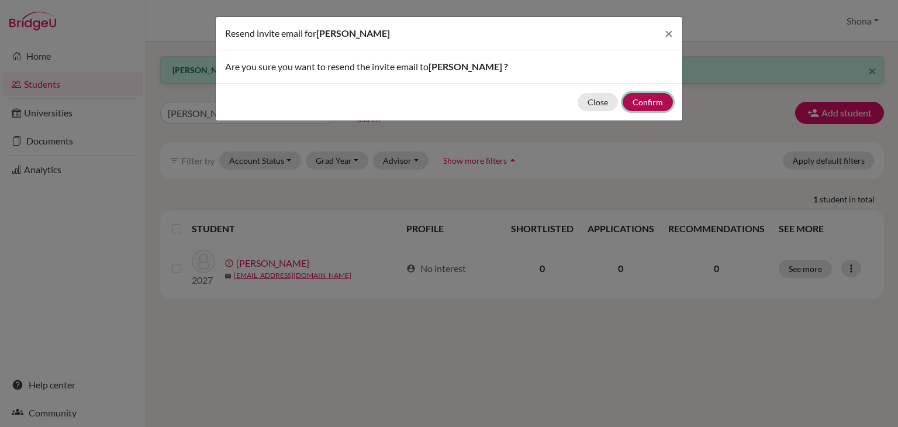
click at [641, 101] on button "Confirm" at bounding box center [648, 102] width 50 height 18
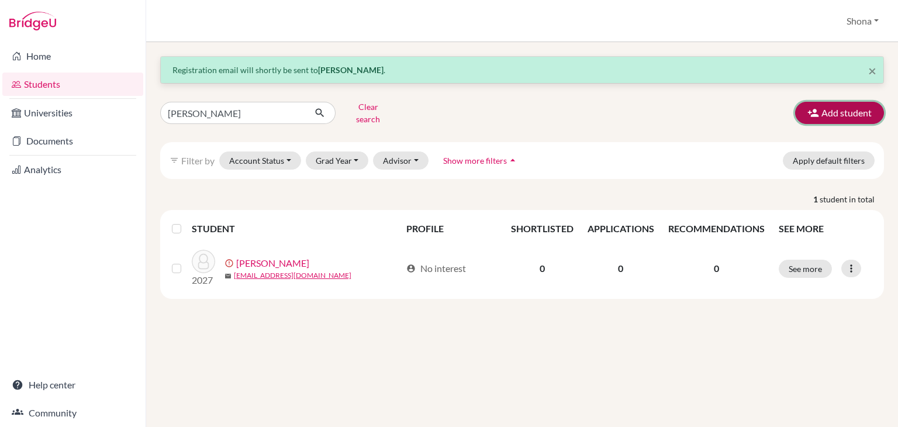
click at [840, 109] on button "Add student" at bounding box center [839, 113] width 89 height 22
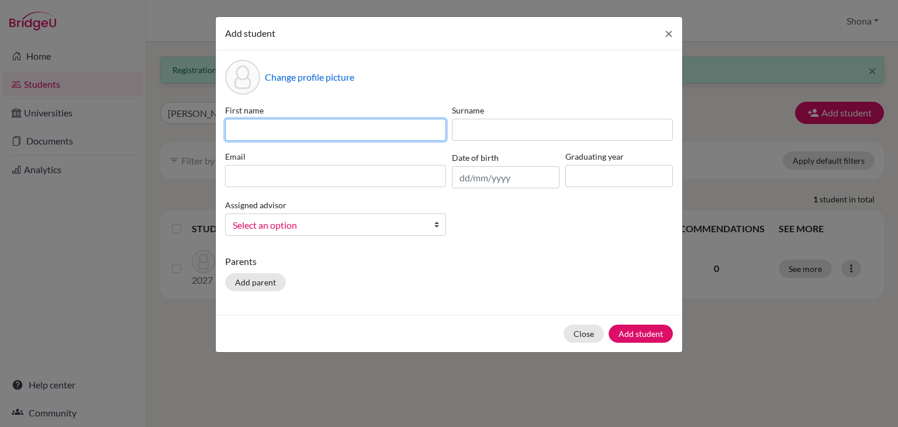
click at [371, 127] on input at bounding box center [335, 130] width 221 height 22
type input "Mitchelle"
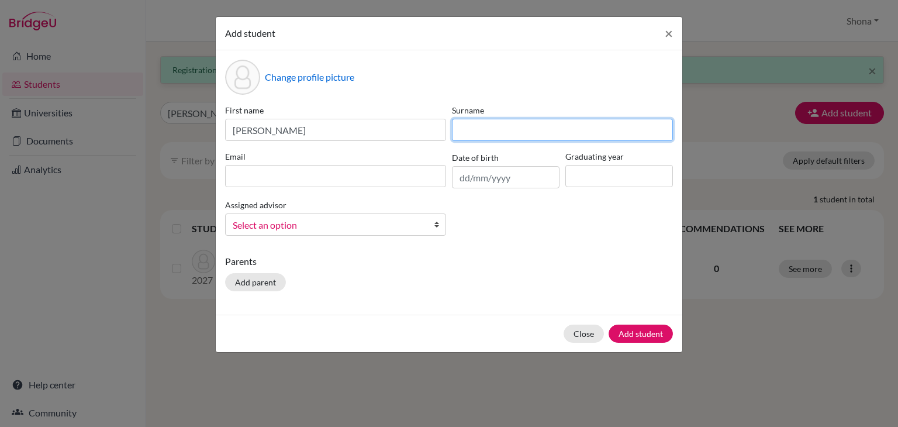
click at [479, 125] on input at bounding box center [562, 130] width 221 height 22
type input "Chemutai"
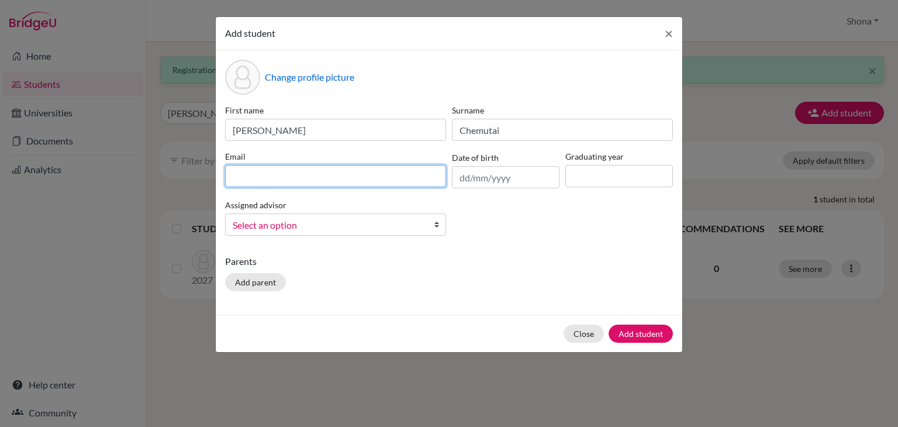
click at [295, 174] on input at bounding box center [335, 176] width 221 height 22
click at [281, 175] on input "chemutai27@acaciaschool" at bounding box center [335, 176] width 221 height 22
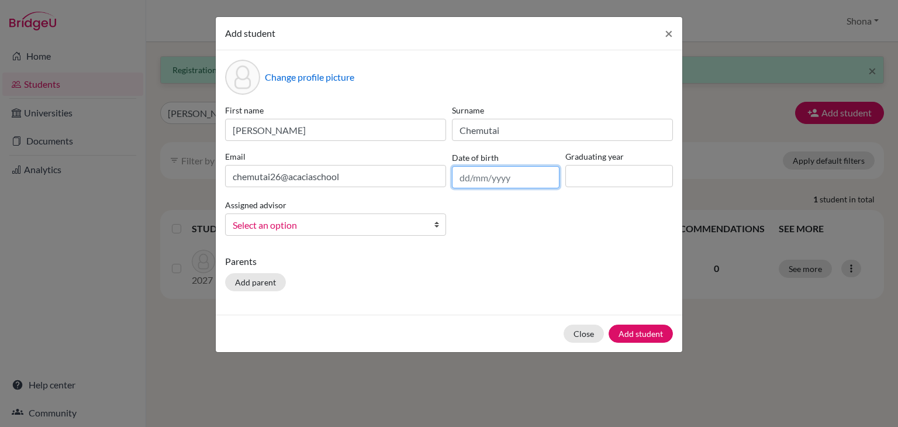
click at [480, 178] on input "text" at bounding box center [506, 177] width 108 height 22
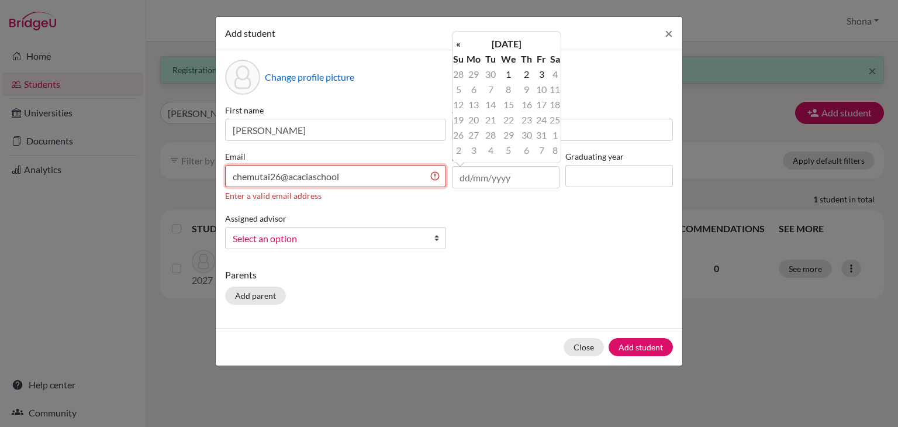
click at [345, 176] on input "chemutai26@acaciaschool" at bounding box center [335, 176] width 221 height 22
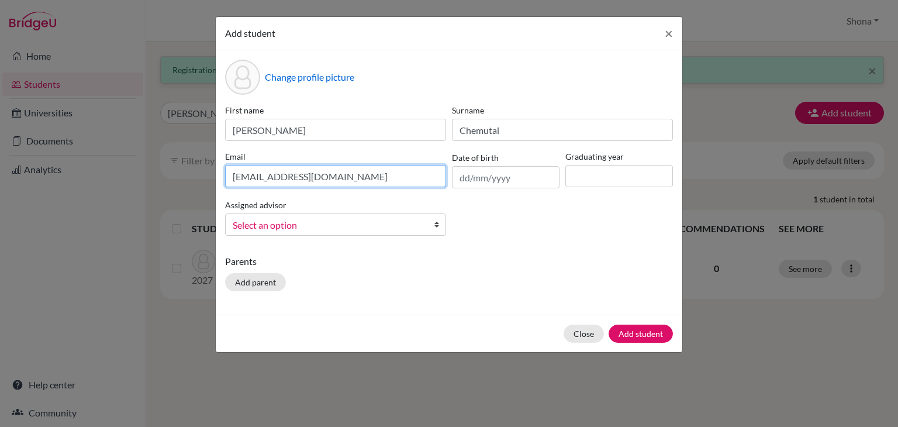
type input "[EMAIL_ADDRESS][DOMAIN_NAME]"
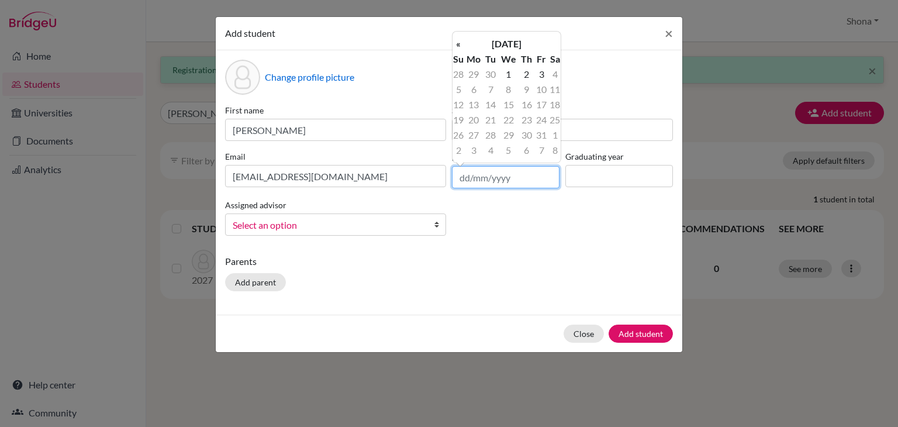
click at [508, 178] on input "text" at bounding box center [506, 177] width 108 height 22
click at [459, 42] on th "«" at bounding box center [458, 43] width 12 height 15
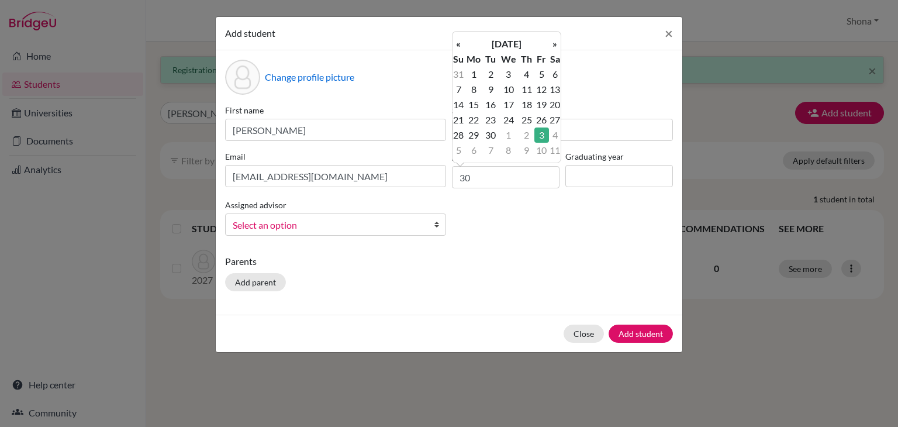
click at [459, 42] on th "«" at bounding box center [458, 43] width 12 height 15
click at [554, 135] on td "30" at bounding box center [555, 134] width 12 height 15
click at [510, 183] on input "30/08/2025" at bounding box center [506, 177] width 108 height 22
type input "30/08/2008"
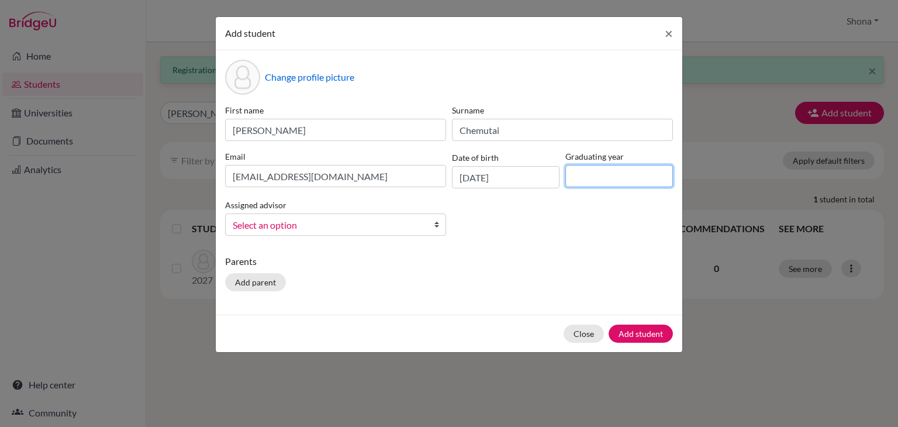
click at [600, 181] on input at bounding box center [619, 176] width 108 height 22
type input "2027"
click at [414, 227] on span "Select an option" at bounding box center [328, 224] width 191 height 15
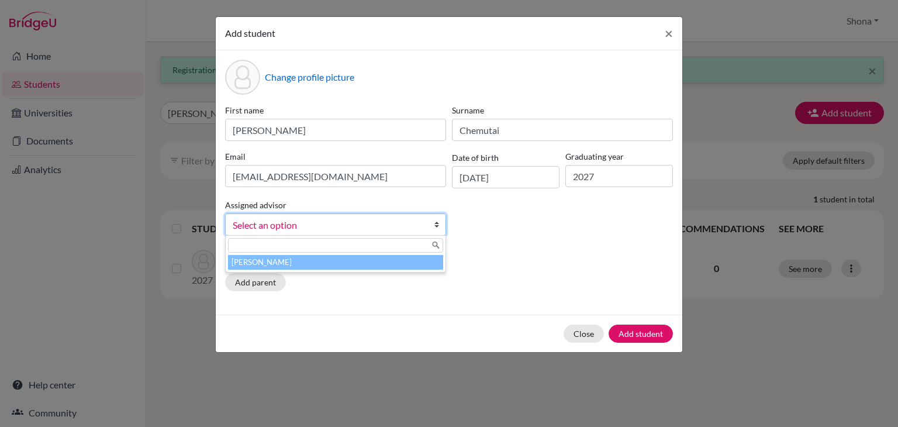
click at [389, 262] on li "[PERSON_NAME]" at bounding box center [335, 262] width 215 height 15
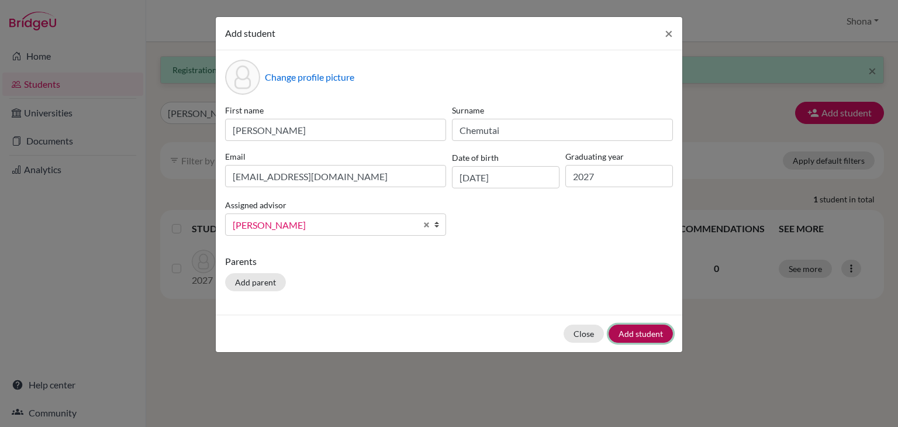
click at [634, 334] on button "Add student" at bounding box center [641, 333] width 64 height 18
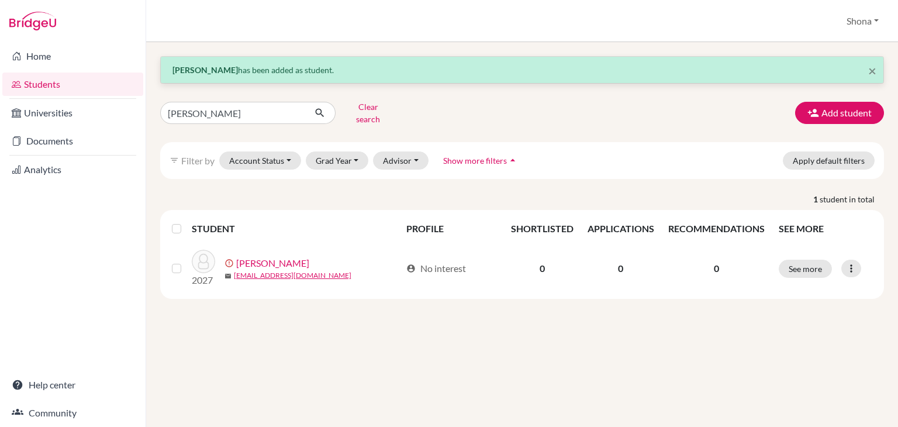
click at [674, 325] on div "× Mitchelle Chemutai has been added as student. Timothy Clear search Add studen…" at bounding box center [522, 234] width 752 height 385
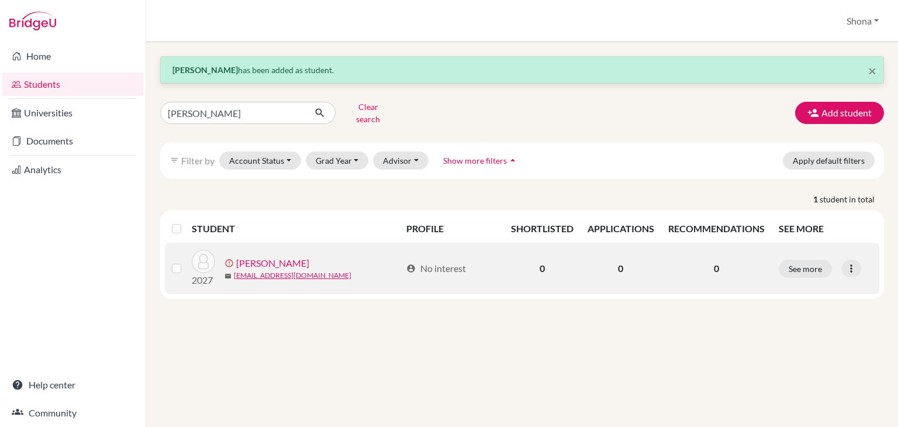
click at [289, 256] on link "Opolot, Timothy" at bounding box center [272, 263] width 73 height 14
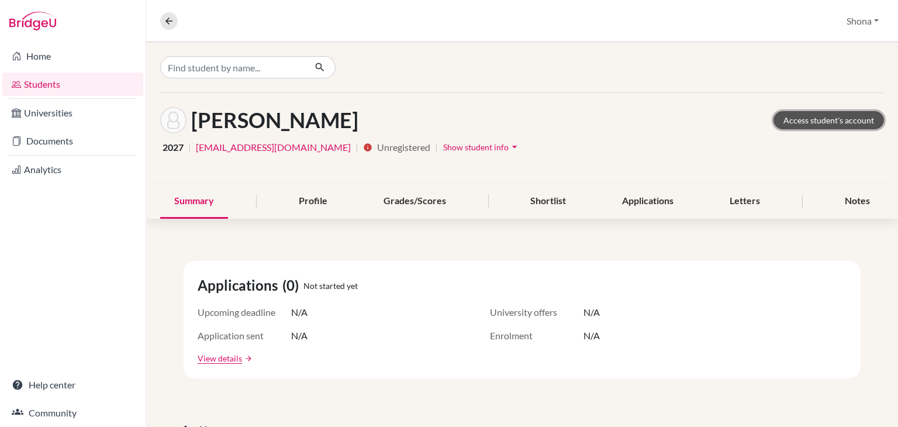
click at [828, 119] on link "Access student's account" at bounding box center [828, 120] width 110 height 18
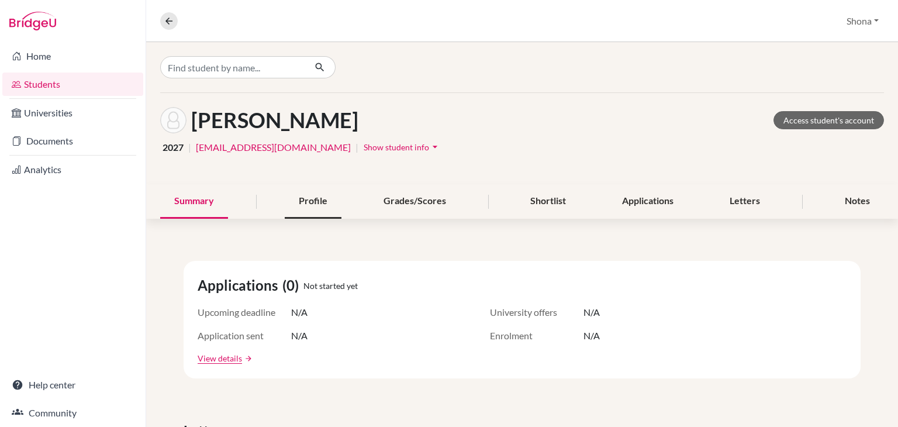
click at [310, 202] on div "Profile" at bounding box center [313, 201] width 57 height 34
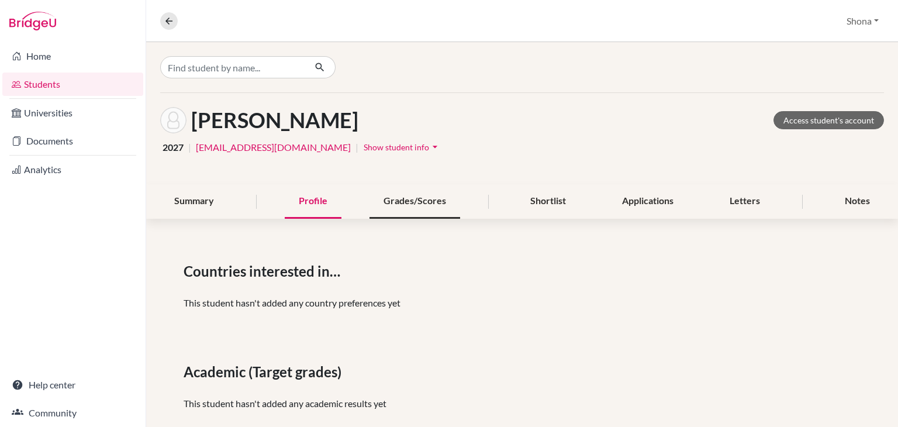
click at [405, 205] on div "Grades/Scores" at bounding box center [414, 201] width 91 height 34
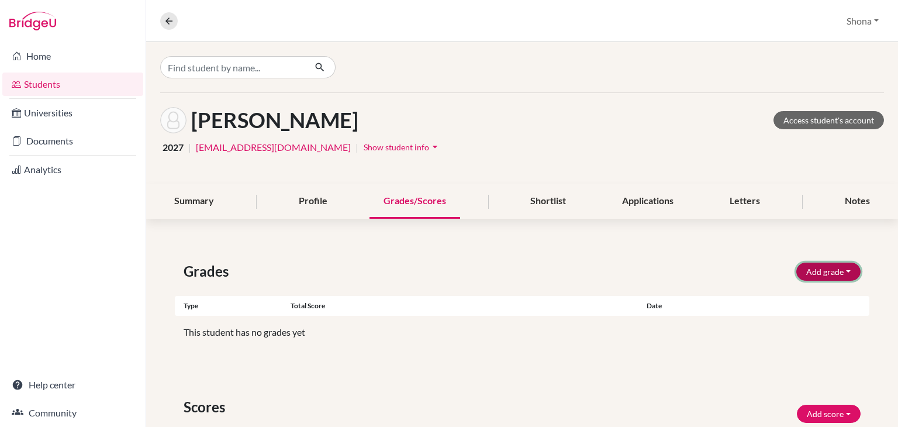
click at [806, 267] on button "Add grade" at bounding box center [828, 271] width 64 height 18
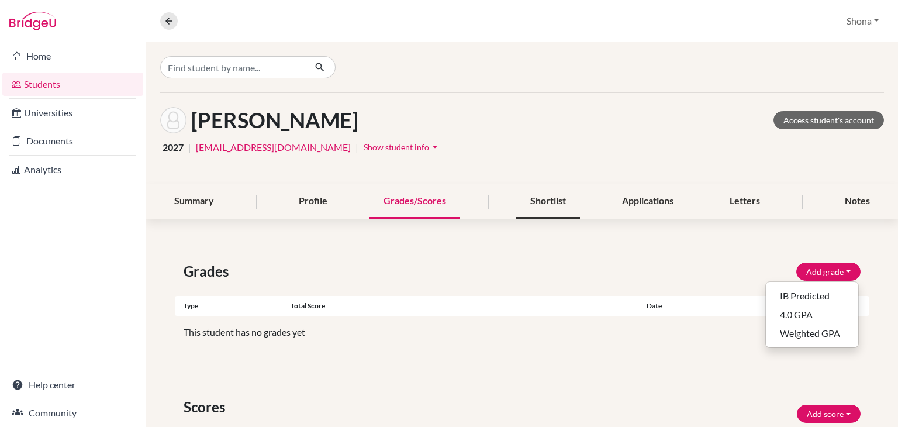
click at [528, 200] on div "Shortlist" at bounding box center [548, 201] width 64 height 34
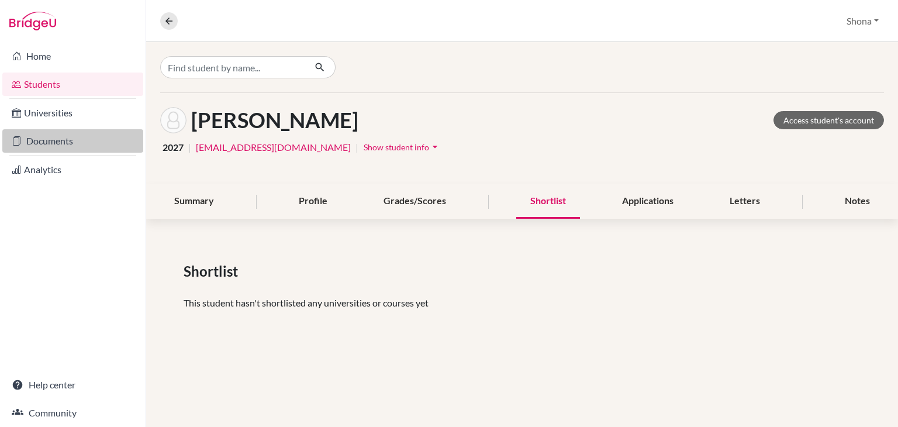
click at [56, 143] on link "Documents" at bounding box center [72, 140] width 141 height 23
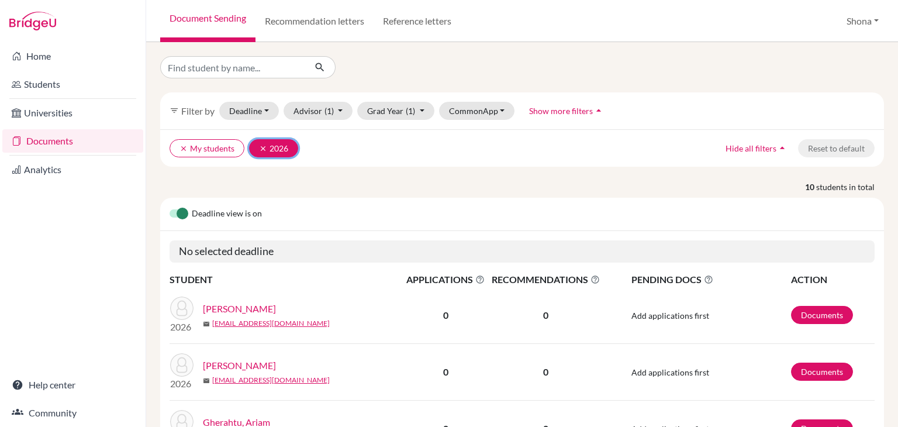
click at [261, 146] on icon "clear" at bounding box center [263, 148] width 8 height 8
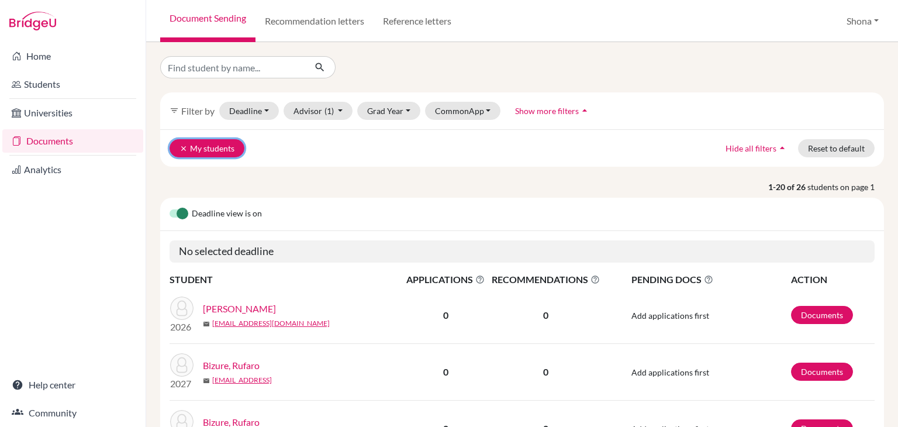
click at [182, 146] on icon "clear" at bounding box center [183, 148] width 8 height 8
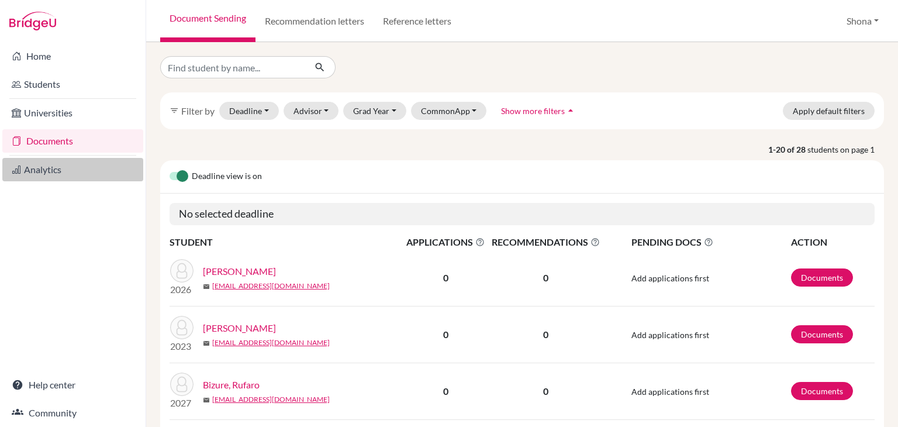
click at [85, 165] on link "Analytics" at bounding box center [72, 169] width 141 height 23
